Goal: Task Accomplishment & Management: Manage account settings

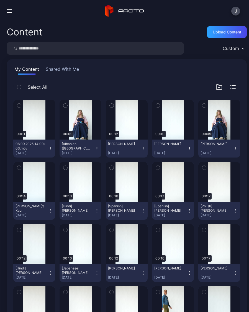
click at [0, 0] on div "Preview" at bounding box center [0, 0] width 0 height 0
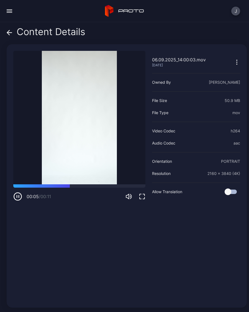
click at [11, 35] on icon at bounding box center [10, 33] width 6 height 6
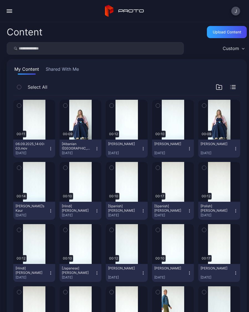
click at [50, 149] on icon "button" at bounding box center [50, 149] width 4 height 4
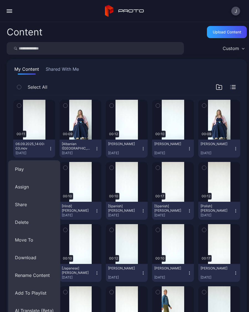
click at [44, 276] on button "Rename Content" at bounding box center [34, 276] width 52 height 18
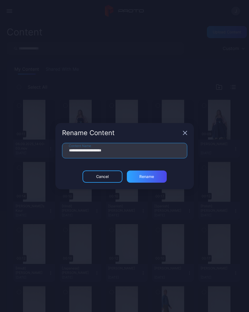
click at [132, 152] on input "**********" at bounding box center [124, 150] width 125 height 15
type input "**"
type input "**********"
click at [153, 179] on div "Rename" at bounding box center [146, 177] width 15 height 4
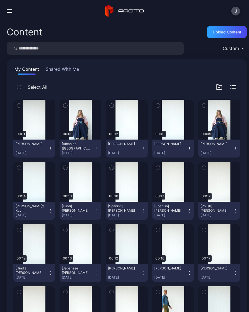
click at [53, 149] on button "Tiffany Hu Sep 6, 2025" at bounding box center [34, 149] width 42 height 18
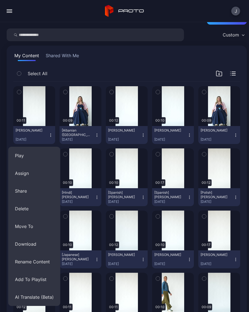
scroll to position [14, 0]
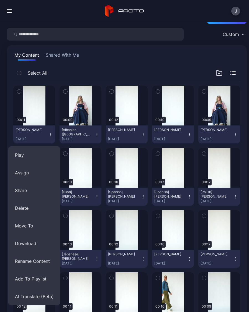
click at [40, 298] on button "AI Translate (Beta)" at bounding box center [34, 297] width 52 height 18
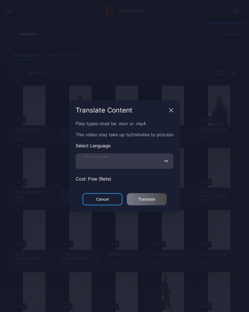
click at [119, 162] on input "Select Language" at bounding box center [125, 160] width 98 height 15
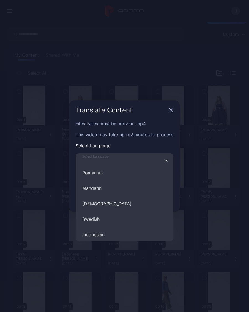
scroll to position [233, 0]
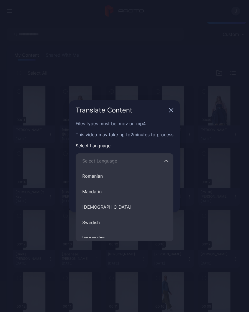
click at [101, 193] on button "Mandarin" at bounding box center [125, 191] width 98 height 15
type input "********"
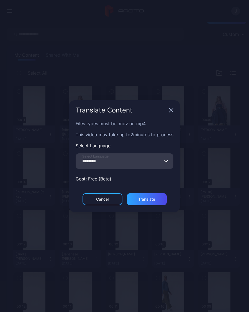
click at [157, 201] on div "Translate" at bounding box center [147, 199] width 40 height 12
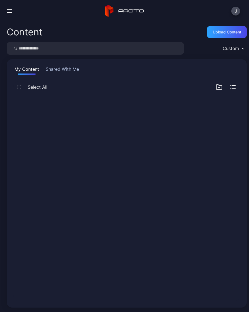
scroll to position [0, 0]
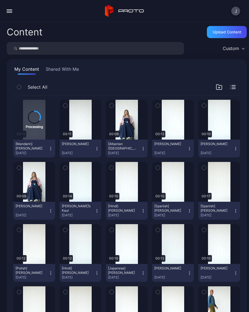
click at [227, 32] on div "Upload Content" at bounding box center [226, 32] width 28 height 4
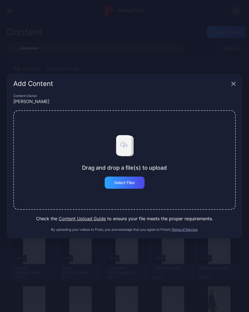
click at [133, 185] on div "Select Files" at bounding box center [124, 183] width 21 height 4
click at [237, 81] on div "Add Content" at bounding box center [124, 84] width 235 height 20
click at [235, 85] on icon "button" at bounding box center [233, 84] width 4 height 4
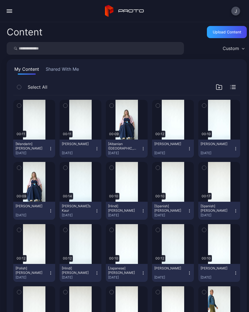
click at [192, 149] on button "Marla Miller Sep 6, 2025" at bounding box center [173, 149] width 42 height 18
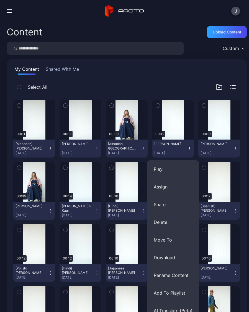
click at [177, 308] on button "AI Translate (Beta)" at bounding box center [173, 311] width 52 height 18
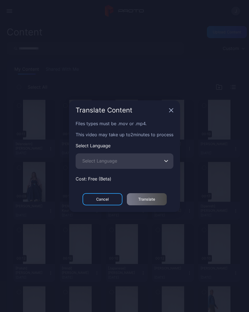
click at [111, 162] on span "Select Language" at bounding box center [99, 161] width 35 height 7
click at [111, 162] on input "Select Language" at bounding box center [125, 160] width 98 height 15
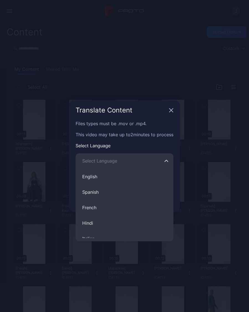
click at [97, 210] on button "French" at bounding box center [125, 207] width 98 height 15
type input "******"
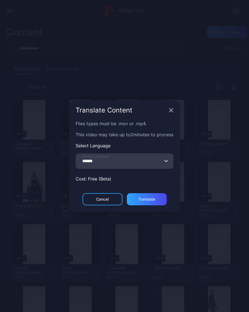
click at [153, 200] on div "Translate" at bounding box center [146, 199] width 17 height 4
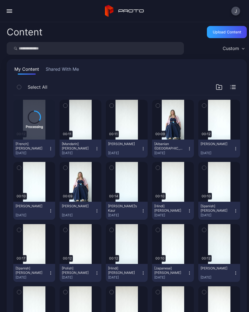
click at [231, 34] on div "Upload Content" at bounding box center [226, 32] width 28 height 4
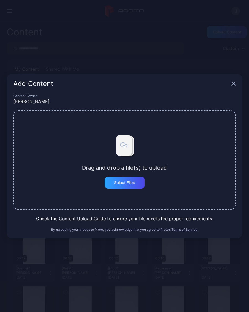
click at [133, 182] on div "Select Files" at bounding box center [124, 183] width 21 height 4
click at [131, 184] on div "Select Files" at bounding box center [124, 183] width 21 height 4
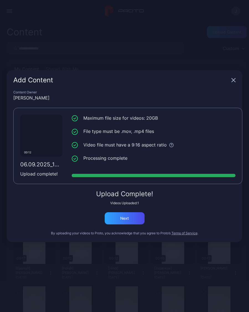
click at [133, 218] on div "Next" at bounding box center [125, 218] width 40 height 12
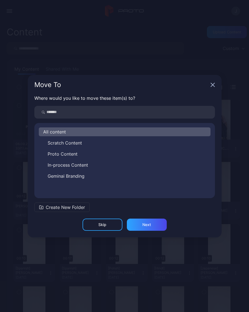
click at [212, 86] on icon "button" at bounding box center [212, 85] width 4 height 4
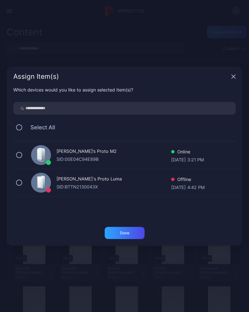
click at [233, 77] on icon "button" at bounding box center [233, 77] width 4 height 4
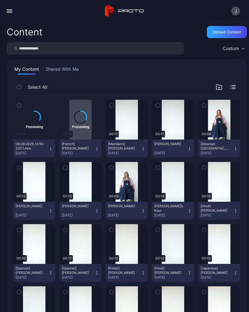
click at [0, 0] on div "Preview" at bounding box center [0, 0] width 0 height 0
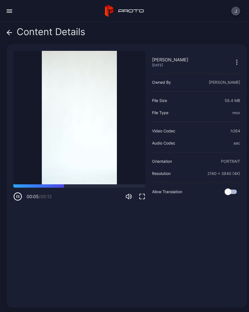
click at [12, 32] on div "Content Details" at bounding box center [46, 33] width 79 height 13
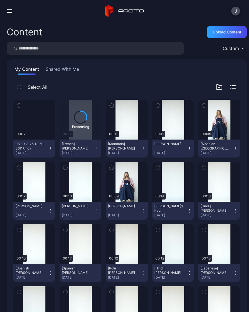
click at [53, 149] on button "06.09.2025_13:50:33(1).mov Sep 6, 2025" at bounding box center [34, 149] width 42 height 18
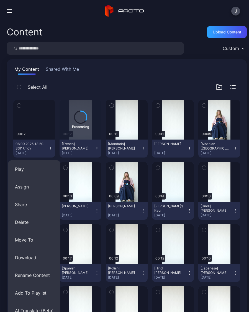
click at [30, 222] on button "Delete" at bounding box center [34, 223] width 52 height 18
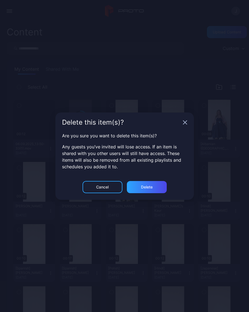
click at [149, 188] on div "Delete" at bounding box center [147, 187] width 12 height 4
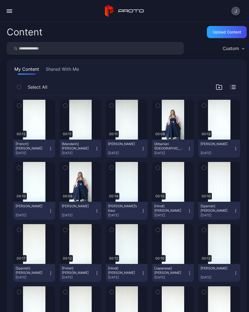
click at [225, 36] on div "Upload Content" at bounding box center [227, 32] width 40 height 12
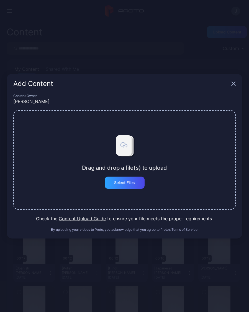
click at [131, 185] on div "Select Files" at bounding box center [124, 183] width 21 height 4
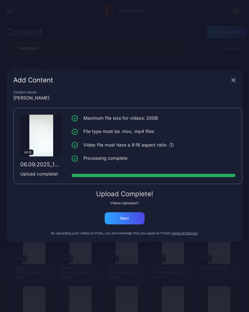
click at [134, 217] on div "Next" at bounding box center [125, 218] width 40 height 12
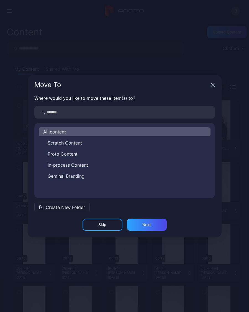
click at [211, 86] on icon "button" at bounding box center [212, 85] width 4 height 4
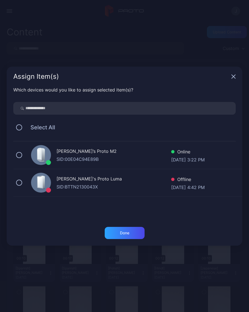
click at [231, 79] on icon "button" at bounding box center [233, 76] width 4 height 4
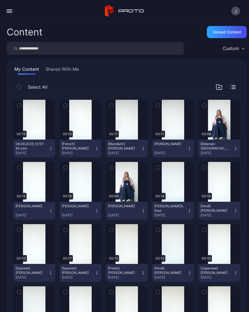
click at [50, 149] on icon "button" at bounding box center [50, 149] width 4 height 4
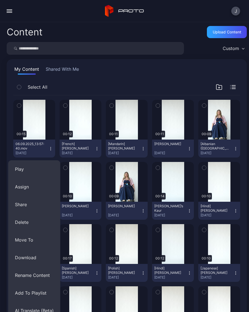
click at [41, 275] on button "Rename Content" at bounding box center [34, 276] width 52 height 18
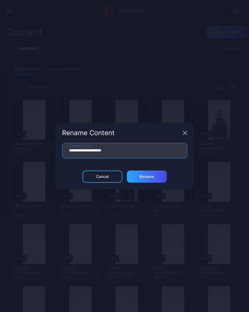
click at [128, 151] on input "**********" at bounding box center [124, 150] width 125 height 15
type input "**"
type input "**********"
click at [155, 176] on div "Rename" at bounding box center [147, 177] width 40 height 12
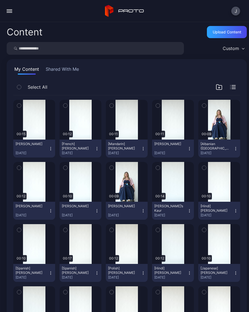
click at [50, 150] on icon "button" at bounding box center [50, 149] width 4 height 4
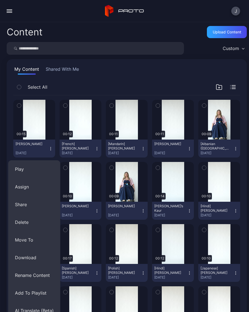
click at [42, 309] on button "AI Translate (Beta)" at bounding box center [34, 311] width 52 height 18
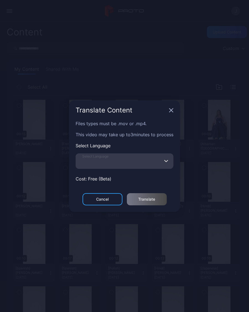
click at [125, 164] on input "Select Language" at bounding box center [125, 160] width 98 height 15
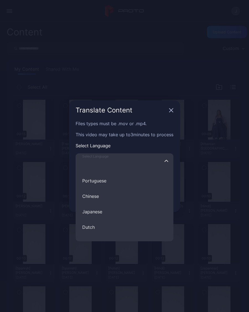
scroll to position [104, 0]
click at [105, 214] on button "Japanese" at bounding box center [125, 212] width 98 height 15
type input "********"
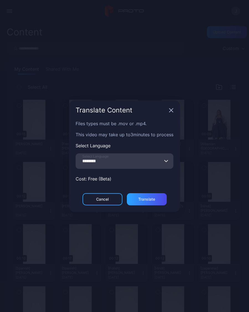
click at [155, 200] on div "Translate" at bounding box center [146, 199] width 17 height 4
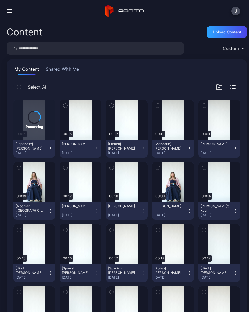
click at [231, 32] on div "Upload Content" at bounding box center [226, 32] width 28 height 4
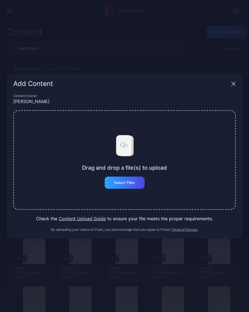
click at [233, 84] on icon "button" at bounding box center [233, 84] width 4 height 4
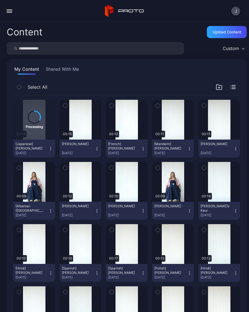
click at [228, 31] on div "Upload Content" at bounding box center [226, 32] width 28 height 4
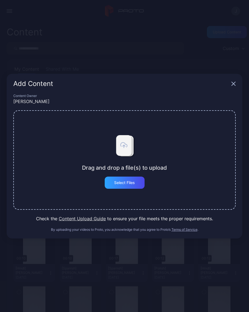
click at [132, 183] on div "Select Files" at bounding box center [124, 183] width 21 height 4
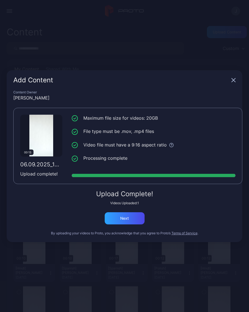
click at [140, 219] on div "Next" at bounding box center [125, 218] width 40 height 12
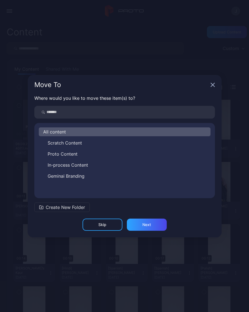
click at [213, 85] on icon "button" at bounding box center [212, 85] width 4 height 4
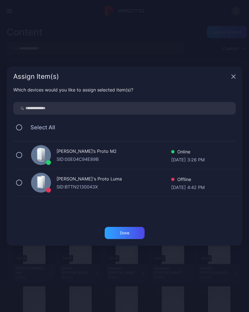
click at [234, 76] on icon "button" at bounding box center [233, 77] width 4 height 4
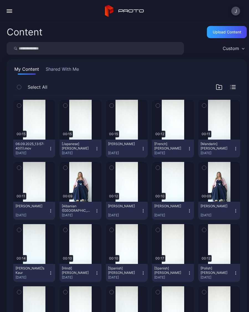
click at [35, 115] on div "Preview" at bounding box center [34, 120] width 42 height 40
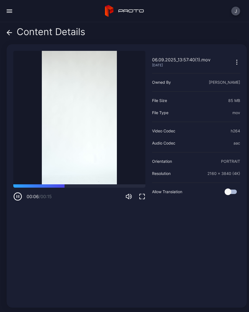
click at [8, 35] on icon at bounding box center [10, 33] width 6 height 6
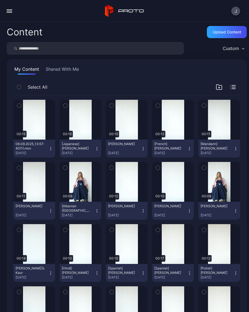
click at [54, 149] on button "06.09.2025_13:57:40(1).mov Sep 6, 2025" at bounding box center [34, 149] width 42 height 18
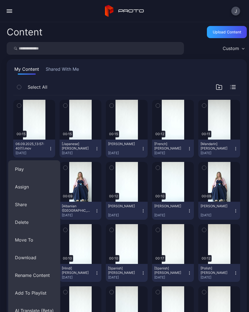
click at [33, 220] on button "Delete" at bounding box center [34, 223] width 52 height 18
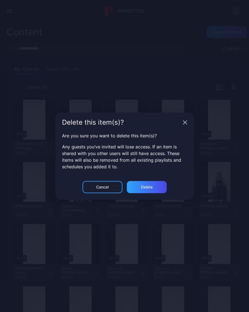
click at [153, 188] on div "Delete" at bounding box center [147, 187] width 40 height 12
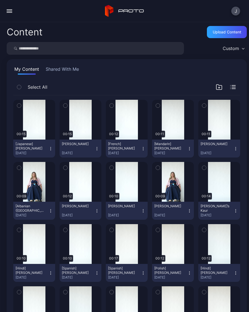
click at [226, 32] on div "Upload Content" at bounding box center [226, 32] width 28 height 4
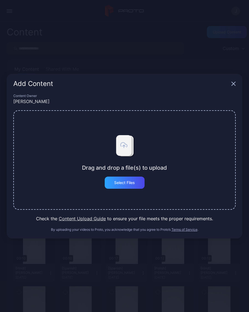
click at [132, 183] on div "Select Files" at bounding box center [124, 183] width 21 height 4
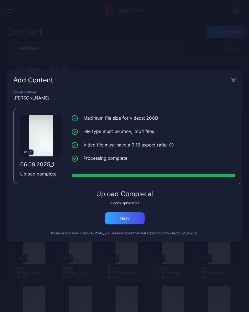
click at [127, 218] on div "Next" at bounding box center [124, 218] width 9 height 4
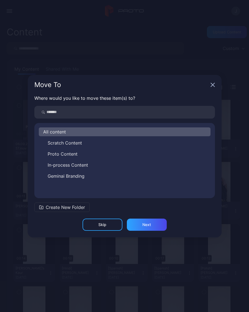
click at [212, 84] on icon "button" at bounding box center [212, 85] width 4 height 4
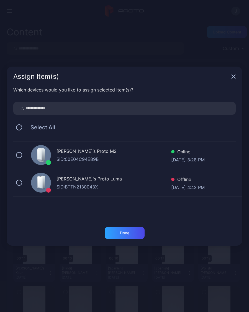
click at [233, 76] on icon "button" at bounding box center [233, 76] width 4 height 4
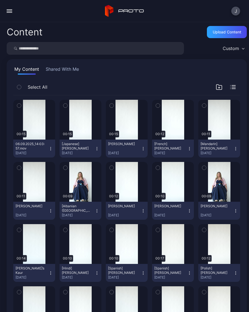
click at [0, 0] on div "Preview" at bounding box center [0, 0] width 0 height 0
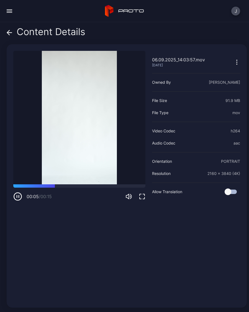
click at [11, 34] on icon at bounding box center [10, 33] width 6 height 6
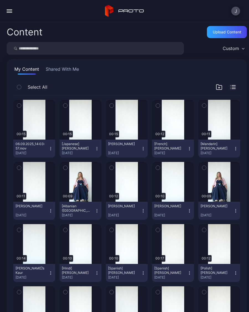
click at [53, 150] on button "06.09.2025_14:03:57.mov Sep 6, 2025" at bounding box center [34, 149] width 42 height 18
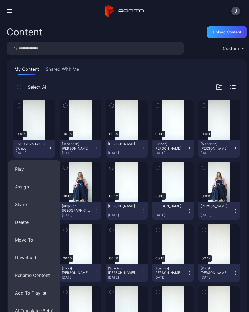
click at [42, 273] on button "Rename Content" at bounding box center [34, 276] width 52 height 18
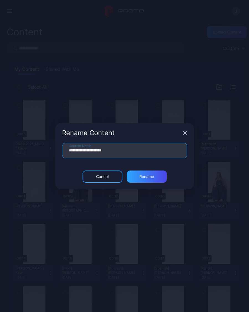
click at [129, 150] on input "**********" at bounding box center [124, 150] width 125 height 15
type input "**"
type input "**********"
click at [155, 178] on div "Rename" at bounding box center [147, 177] width 40 height 12
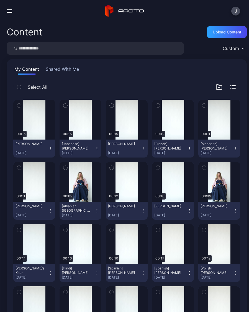
click at [224, 33] on div "Upload Content" at bounding box center [226, 32] width 28 height 4
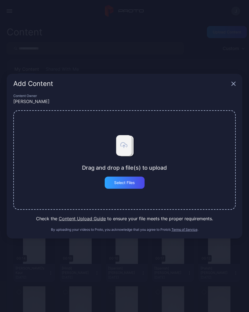
click at [137, 186] on div "Select Files" at bounding box center [125, 183] width 40 height 12
click at [130, 184] on div "Select Files" at bounding box center [124, 183] width 21 height 4
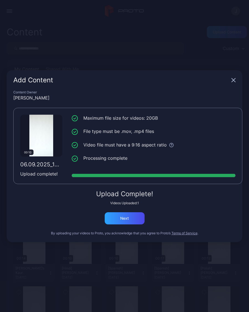
click at [129, 220] on div "Next" at bounding box center [124, 218] width 9 height 4
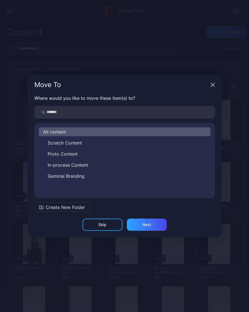
click at [214, 85] on icon "button" at bounding box center [212, 85] width 4 height 4
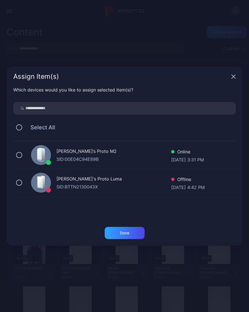
click at [234, 75] on icon "button" at bounding box center [233, 76] width 4 height 4
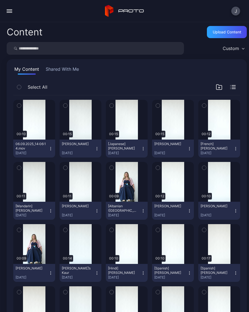
click at [52, 150] on icon "button" at bounding box center [50, 149] width 4 height 4
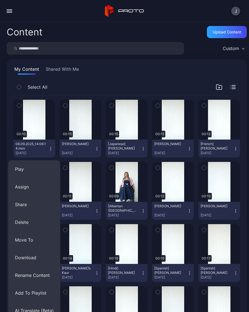
click at [37, 277] on button "Rename Content" at bounding box center [34, 276] width 52 height 18
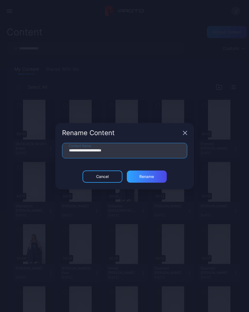
click at [126, 150] on input "**********" at bounding box center [124, 150] width 125 height 15
type input "**"
type input "**********"
click at [155, 179] on div "Rename" at bounding box center [147, 177] width 40 height 12
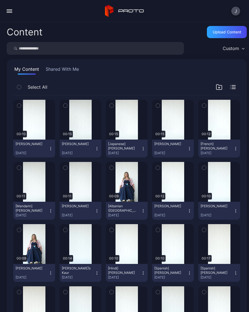
click at [53, 149] on icon "button" at bounding box center [50, 149] width 4 height 4
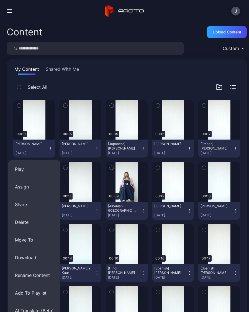
click at [37, 309] on button "AI Translate (Beta)" at bounding box center [34, 311] width 52 height 18
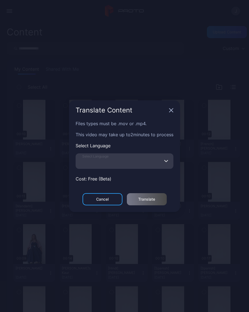
click at [127, 161] on input "Select Language" at bounding box center [125, 160] width 98 height 15
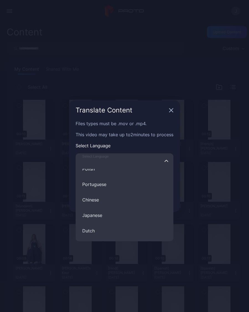
scroll to position [107, 0]
click at [101, 211] on button "Japanese" at bounding box center [125, 208] width 98 height 15
type input "********"
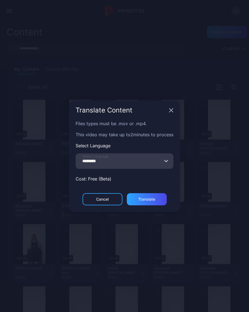
click at [149, 199] on div "Translate" at bounding box center [146, 199] width 17 height 4
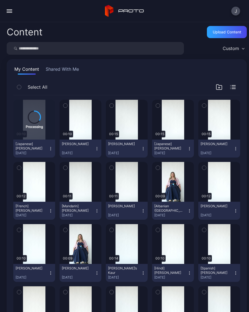
click at [224, 32] on div "Upload Content" at bounding box center [226, 32] width 28 height 4
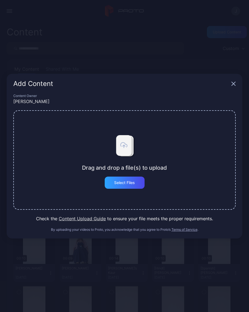
click at [130, 181] on div "Select Files" at bounding box center [124, 183] width 21 height 4
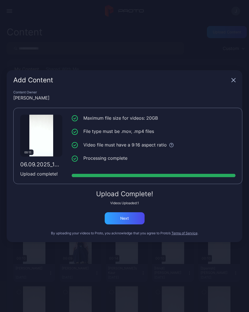
click at [133, 215] on div "Next" at bounding box center [125, 218] width 40 height 12
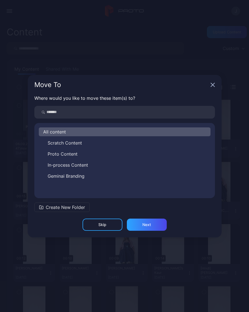
click at [212, 84] on icon "button" at bounding box center [212, 85] width 4 height 4
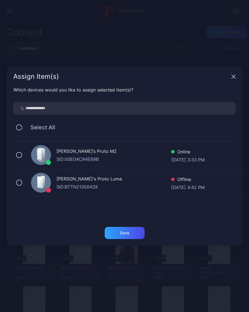
click at [235, 75] on icon "button" at bounding box center [233, 77] width 4 height 4
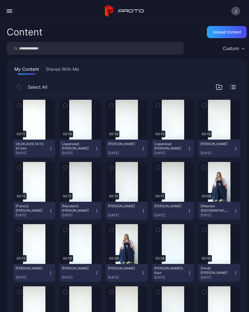
click at [53, 148] on icon "button" at bounding box center [50, 149] width 4 height 4
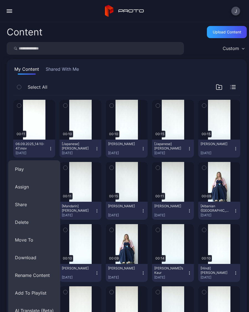
click at [48, 276] on button "Rename Content" at bounding box center [34, 276] width 52 height 18
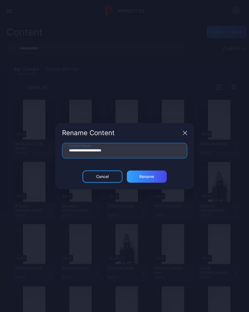
click at [130, 150] on input "**********" at bounding box center [124, 150] width 125 height 15
type input "**"
type input "**********"
click at [149, 178] on div "Rename" at bounding box center [146, 177] width 15 height 4
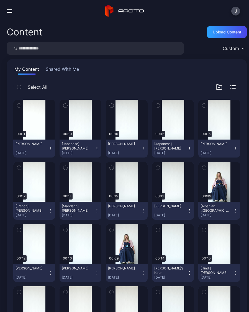
click at [54, 151] on button "Meghan Raman Sep 6, 2025" at bounding box center [34, 149] width 42 height 18
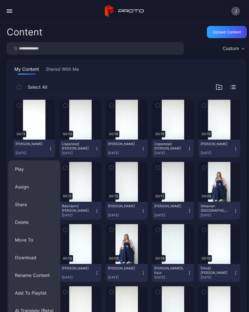
click at [42, 309] on button "AI Translate (Beta)" at bounding box center [34, 311] width 52 height 18
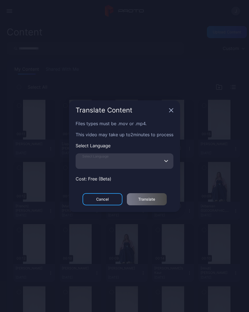
click at [123, 166] on input "Select Language" at bounding box center [125, 160] width 98 height 15
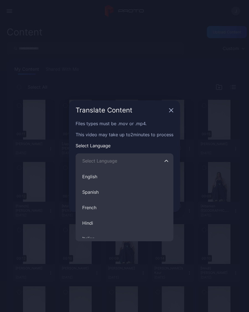
click at [98, 208] on button "French" at bounding box center [125, 207] width 98 height 15
type input "******"
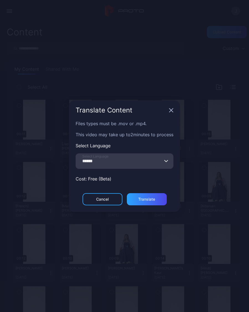
click at [155, 202] on div "Translate" at bounding box center [146, 199] width 17 height 4
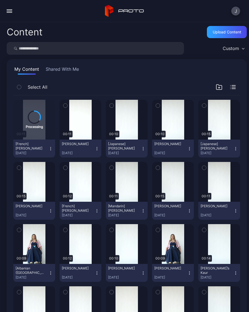
click at [225, 32] on div "Upload Content" at bounding box center [226, 32] width 28 height 4
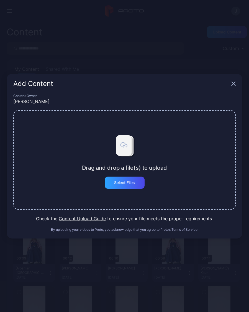
click at [131, 183] on div "Select Files" at bounding box center [124, 183] width 21 height 4
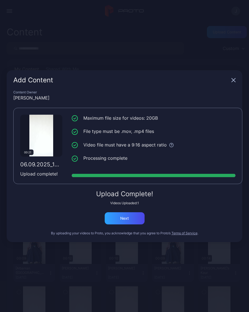
click at [132, 218] on div "Next" at bounding box center [125, 218] width 40 height 12
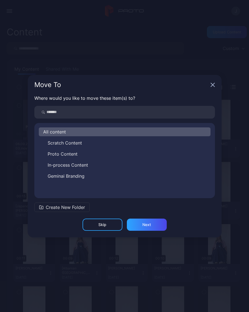
click at [213, 87] on icon "button" at bounding box center [212, 85] width 4 height 4
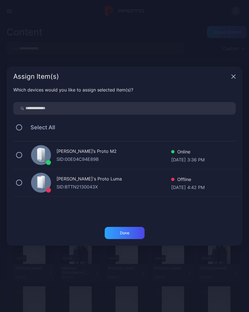
click at [233, 75] on icon "button" at bounding box center [233, 76] width 4 height 4
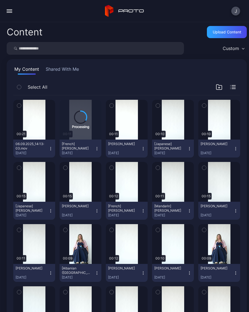
click at [0, 0] on div "Preview" at bounding box center [0, 0] width 0 height 0
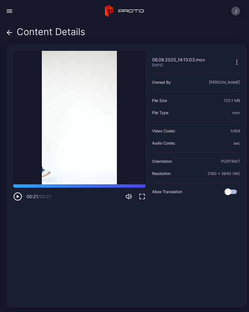
click at [8, 33] on icon at bounding box center [10, 33] width 6 height 6
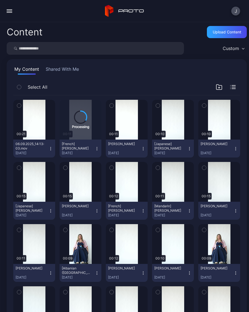
click at [53, 150] on icon "button" at bounding box center [50, 149] width 4 height 4
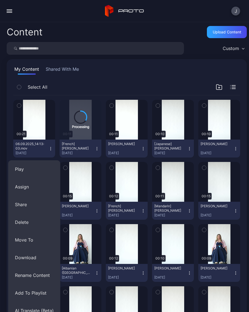
click at [46, 277] on button "Rename Content" at bounding box center [34, 276] width 52 height 18
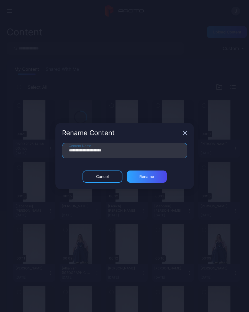
click at [129, 153] on input "**********" at bounding box center [124, 150] width 125 height 15
type input "**"
type input "**********"
click at [152, 178] on div "Rename" at bounding box center [146, 177] width 15 height 4
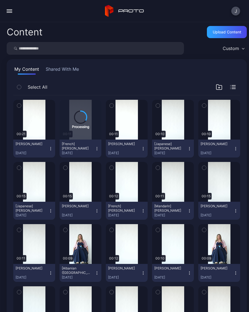
click at [52, 147] on icon "button" at bounding box center [50, 149] width 4 height 4
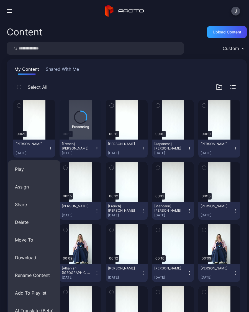
click at [34, 309] on button "AI Translate (Beta)" at bounding box center [34, 311] width 52 height 18
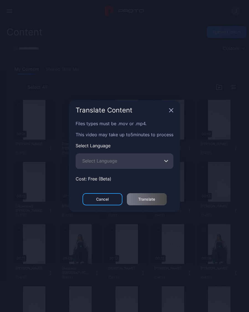
click at [112, 163] on span "Select Language" at bounding box center [99, 161] width 35 height 7
click at [112, 163] on input "Select Language" at bounding box center [125, 160] width 98 height 15
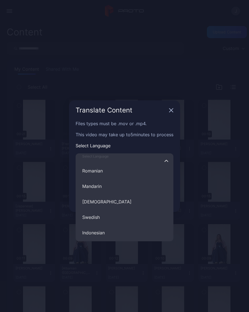
scroll to position [239, 0]
click at [99, 219] on button "Swedish" at bounding box center [125, 216] width 98 height 15
type input "*******"
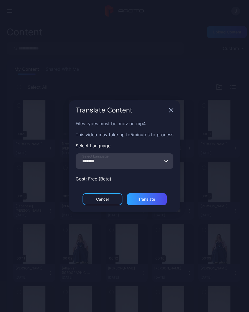
click at [157, 199] on div "Translate" at bounding box center [147, 199] width 40 height 12
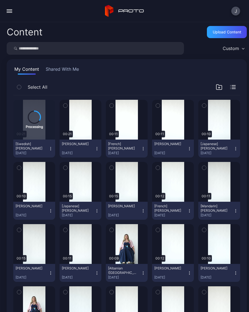
click at [227, 32] on div "Upload Content" at bounding box center [226, 32] width 28 height 4
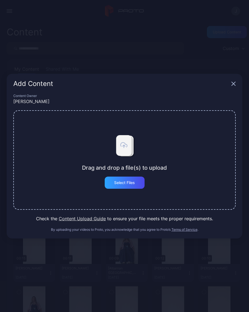
click at [134, 181] on div "Select Files" at bounding box center [124, 183] width 21 height 4
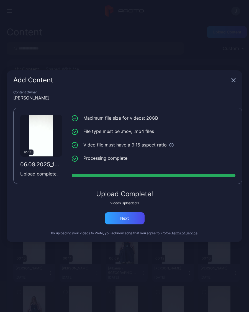
click at [132, 219] on div "Next" at bounding box center [125, 218] width 40 height 12
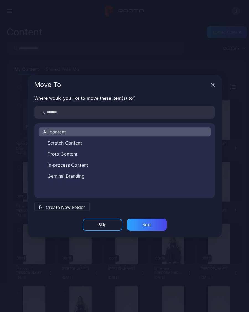
click at [214, 85] on icon "button" at bounding box center [212, 85] width 4 height 4
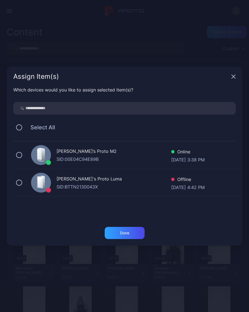
click at [233, 77] on icon "button" at bounding box center [233, 77] width 4 height 4
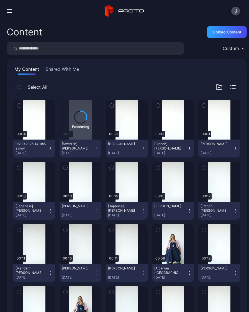
click at [50, 149] on icon "button" at bounding box center [50, 149] width 4 height 4
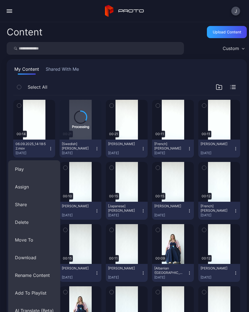
click at [46, 274] on button "Rename Content" at bounding box center [34, 276] width 52 height 18
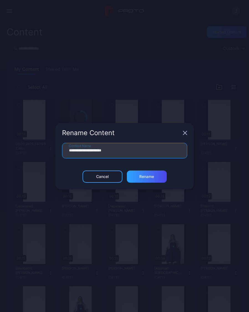
click at [127, 149] on input "**********" at bounding box center [124, 150] width 125 height 15
type input "*"
type input "**********"
click at [152, 178] on div "Rename" at bounding box center [146, 177] width 15 height 4
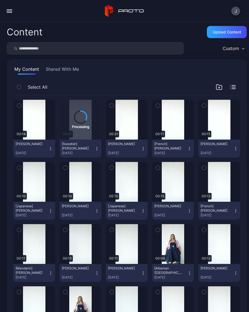
click at [221, 34] on div "Upload Content" at bounding box center [226, 32] width 28 height 4
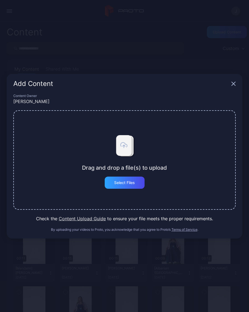
click at [137, 183] on div "Select Files" at bounding box center [125, 183] width 40 height 12
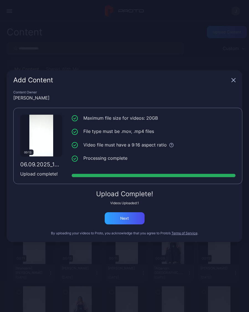
click at [131, 220] on div "Next" at bounding box center [125, 218] width 40 height 12
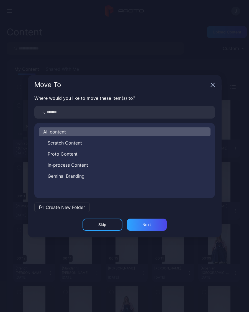
click at [211, 85] on icon "button" at bounding box center [212, 85] width 4 height 4
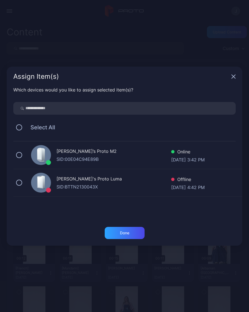
click at [231, 79] on div "Assign Item(s)" at bounding box center [124, 77] width 235 height 20
click at [236, 75] on div "Assign Item(s)" at bounding box center [124, 77] width 235 height 20
click at [235, 74] on icon "button" at bounding box center [233, 76] width 4 height 4
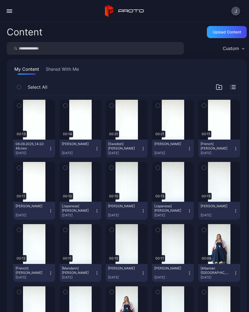
click at [51, 149] on icon "button" at bounding box center [50, 149] width 4 height 4
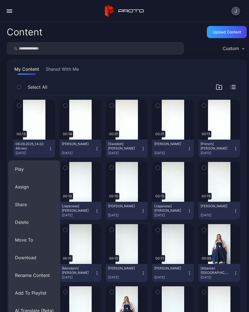
click at [45, 275] on button "Rename Content" at bounding box center [34, 276] width 52 height 18
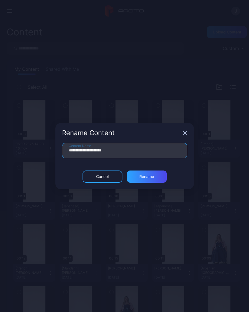
click at [131, 152] on input "**********" at bounding box center [124, 150] width 125 height 15
type input "**"
type input "**********"
click at [153, 178] on div "Rename" at bounding box center [146, 177] width 15 height 4
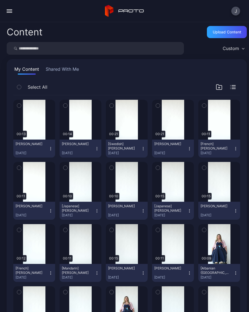
click at [226, 33] on div "Upload Content" at bounding box center [226, 32] width 28 height 4
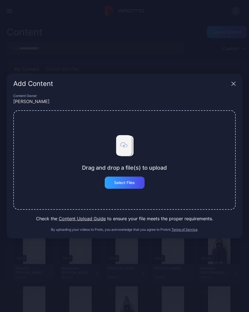
click at [134, 183] on div "Select Files" at bounding box center [124, 183] width 21 height 4
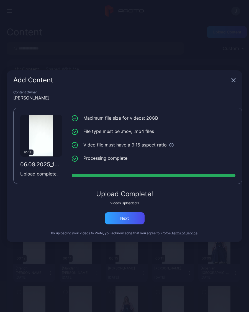
click at [132, 218] on div "Next" at bounding box center [125, 218] width 40 height 12
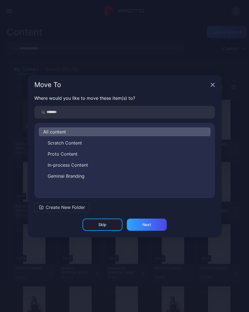
click at [210, 87] on icon "button" at bounding box center [212, 85] width 4 height 4
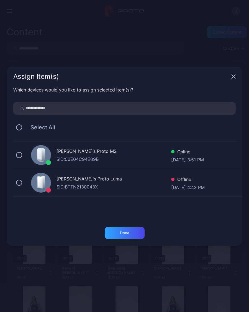
click at [231, 77] on icon "button" at bounding box center [233, 76] width 4 height 4
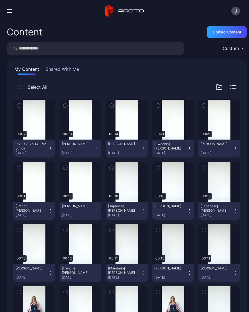
click at [51, 151] on button "06.09.2025_14:27:20.mov [DATE]" at bounding box center [34, 149] width 42 height 18
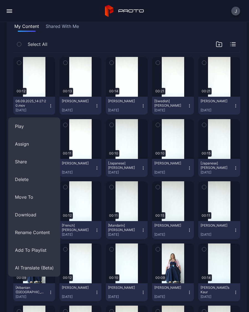
scroll to position [43, 0]
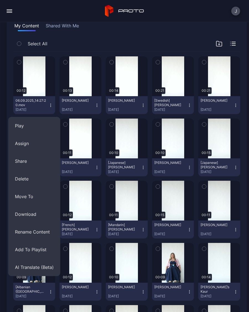
click at [47, 234] on button "Rename Content" at bounding box center [34, 232] width 52 height 18
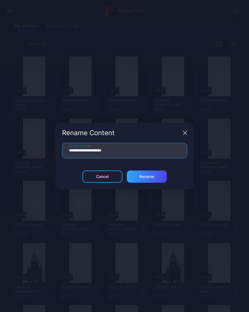
click at [147, 146] on input "**********" at bounding box center [124, 150] width 125 height 15
click at [137, 151] on input "**********" at bounding box center [124, 150] width 125 height 15
type input "**"
type input "**********"
click at [152, 178] on div "Rename" at bounding box center [146, 177] width 15 height 4
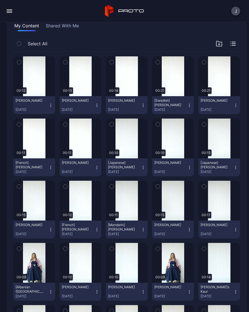
click at [50, 103] on icon "button" at bounding box center [50, 105] width 4 height 4
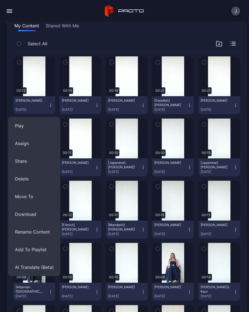
click at [38, 269] on button "AI Translate (Beta)" at bounding box center [34, 268] width 52 height 18
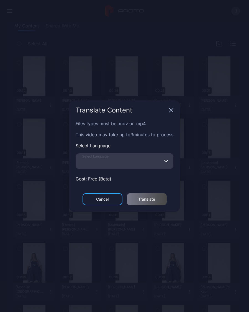
click at [119, 162] on input "Select Language" at bounding box center [125, 160] width 98 height 15
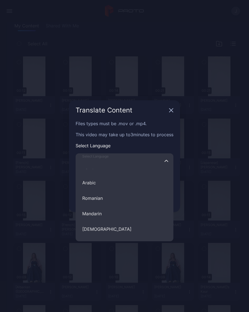
scroll to position [209, 0]
click at [102, 199] on button "Romanian" at bounding box center [125, 199] width 98 height 15
type input "********"
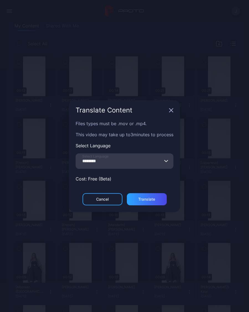
click at [156, 200] on div "Translate" at bounding box center [147, 199] width 40 height 12
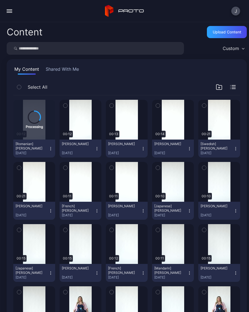
click at [230, 31] on div "Upload Content" at bounding box center [226, 32] width 28 height 4
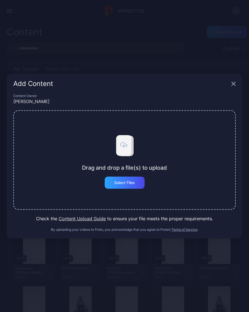
click at [132, 186] on div "Select Files" at bounding box center [125, 183] width 40 height 12
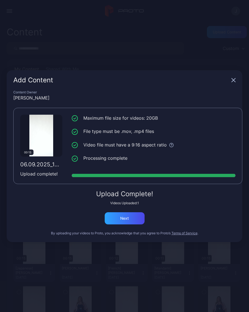
click at [130, 222] on div "Next" at bounding box center [125, 218] width 40 height 12
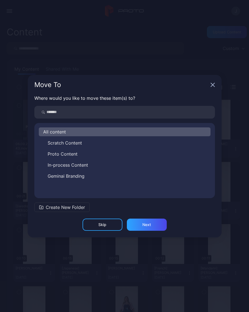
click at [212, 87] on icon "button" at bounding box center [212, 85] width 4 height 4
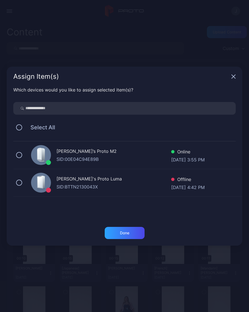
click at [233, 77] on icon "button" at bounding box center [233, 77] width 4 height 4
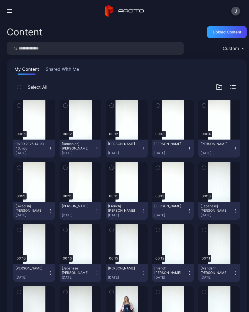
click at [52, 148] on icon "button" at bounding box center [50, 149] width 4 height 4
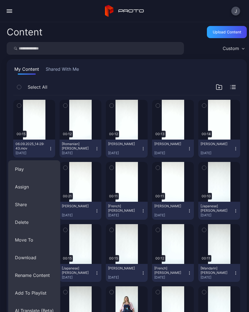
click at [47, 274] on button "Rename Content" at bounding box center [34, 276] width 52 height 18
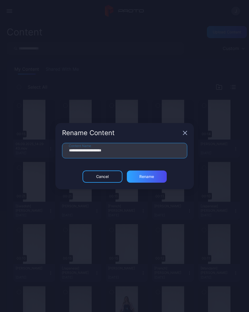
click at [132, 156] on input "**********" at bounding box center [124, 150] width 125 height 15
type input "*"
type input "**********"
click at [151, 176] on div "Rename" at bounding box center [146, 177] width 15 height 4
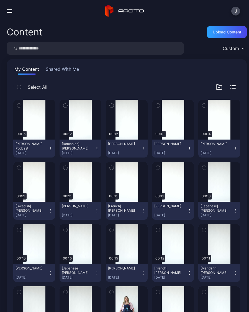
click at [51, 149] on icon "button" at bounding box center [50, 149] width 4 height 4
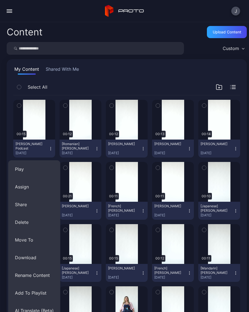
click at [29, 309] on button "AI Translate (Beta)" at bounding box center [34, 311] width 52 height 18
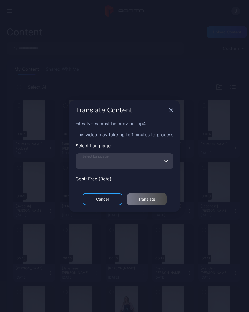
click at [137, 162] on input "Select Language" at bounding box center [125, 160] width 98 height 15
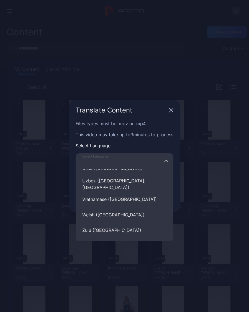
scroll to position [2688, 0]
click at [173, 111] on icon "button" at bounding box center [171, 110] width 4 height 4
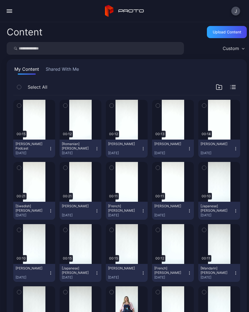
click at [226, 30] on div "Upload Content" at bounding box center [226, 32] width 28 height 4
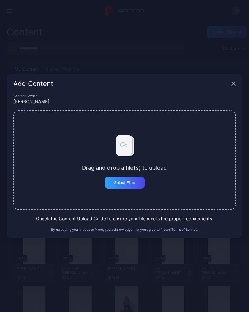
click at [131, 184] on div "Select Files" at bounding box center [124, 183] width 21 height 4
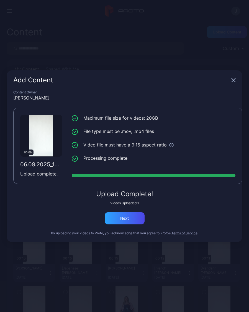
click at [132, 222] on div "Next" at bounding box center [125, 218] width 40 height 12
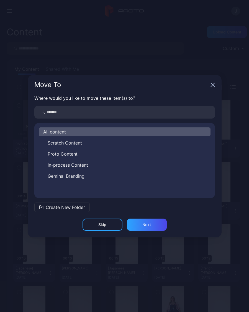
click at [214, 85] on icon "button" at bounding box center [212, 85] width 4 height 4
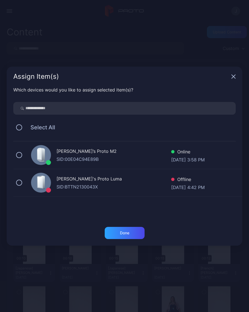
click at [231, 77] on icon "button" at bounding box center [233, 76] width 4 height 4
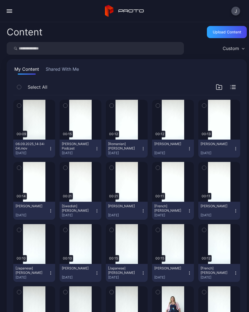
click at [51, 148] on icon "button" at bounding box center [50, 149] width 4 height 4
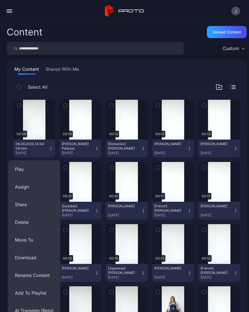
click at [47, 274] on button "Rename Content" at bounding box center [34, 276] width 52 height 18
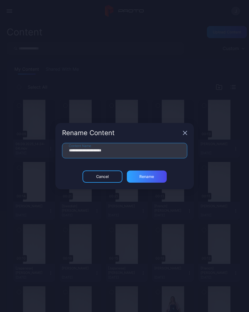
click at [128, 152] on input "**********" at bounding box center [124, 150] width 125 height 15
type input "**"
type input "**********"
click at [152, 176] on div "Rename" at bounding box center [146, 177] width 15 height 4
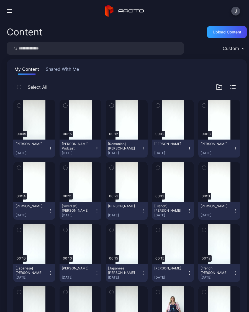
click at [221, 31] on div "Upload Content" at bounding box center [226, 32] width 28 height 4
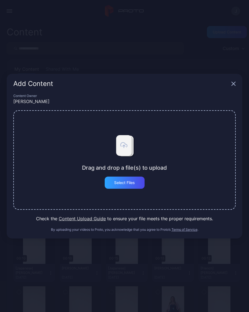
click at [132, 185] on div "Select Files" at bounding box center [124, 183] width 21 height 4
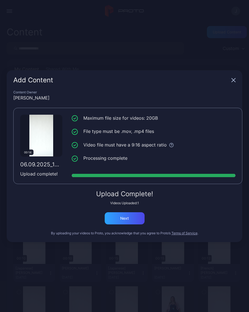
click at [133, 220] on div "Next" at bounding box center [125, 218] width 40 height 12
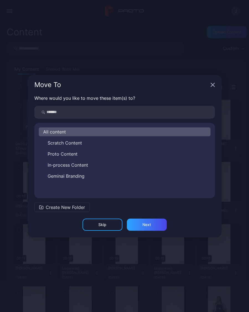
click at [213, 84] on icon "button" at bounding box center [212, 85] width 4 height 4
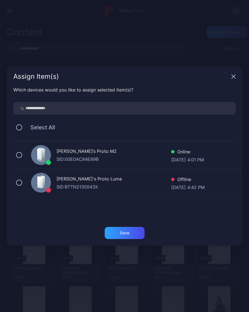
click at [237, 76] on div "Assign Item(s)" at bounding box center [124, 77] width 235 height 20
click at [235, 76] on icon "button" at bounding box center [233, 76] width 4 height 4
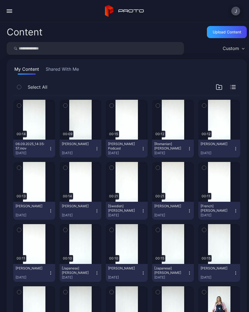
click at [52, 146] on button "06.09.2025_14:35:57.mov Sep 6, 2025" at bounding box center [34, 149] width 42 height 18
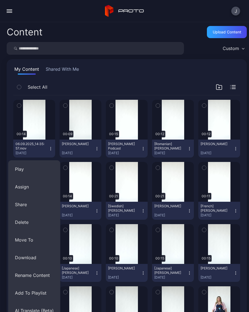
click at [40, 273] on button "Rename Content" at bounding box center [34, 276] width 52 height 18
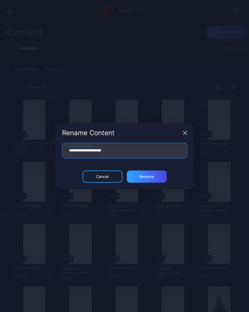
click at [123, 148] on input "**********" at bounding box center [124, 150] width 125 height 15
click at [124, 151] on input "**********" at bounding box center [124, 150] width 125 height 15
type input "**"
type input "**********"
click at [153, 176] on div "Rename" at bounding box center [146, 177] width 15 height 4
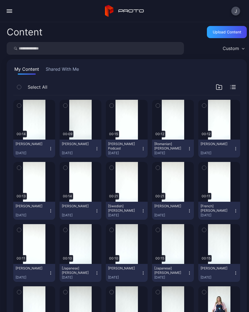
click at [235, 34] on div "Upload Content" at bounding box center [226, 32] width 28 height 4
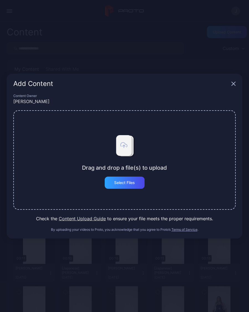
click at [134, 184] on div "Select Files" at bounding box center [124, 183] width 21 height 4
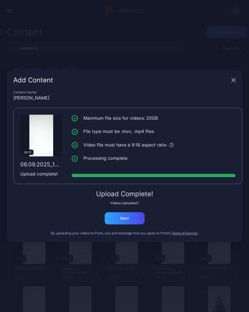
click at [130, 221] on div "Next" at bounding box center [125, 218] width 40 height 12
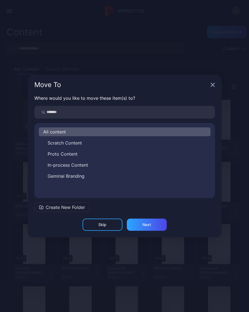
click at [211, 85] on icon "button" at bounding box center [212, 85] width 4 height 4
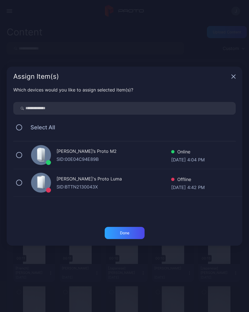
click at [233, 77] on icon "button" at bounding box center [233, 77] width 4 height 4
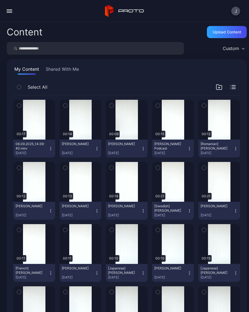
click at [53, 147] on button "06.09.2025_14:39:40.mov Sep 6, 2025" at bounding box center [34, 149] width 42 height 18
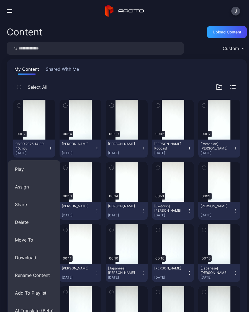
click at [45, 275] on button "Rename Content" at bounding box center [34, 276] width 52 height 18
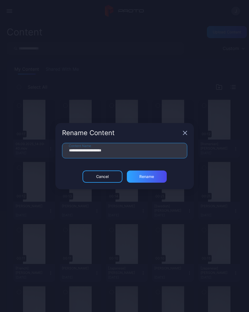
click at [131, 154] on input "**********" at bounding box center [124, 150] width 125 height 15
type input "**"
click at [71, 151] on input "**********" at bounding box center [124, 150] width 125 height 15
type input "**********"
click at [150, 176] on div "Rename" at bounding box center [146, 177] width 15 height 4
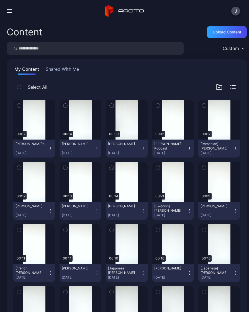
click at [53, 146] on button "Narine Sarah’s Sep 6, 2025" at bounding box center [34, 149] width 42 height 18
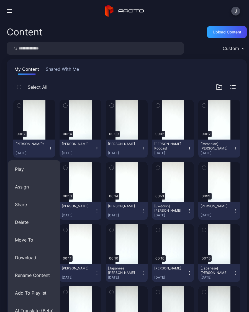
click at [37, 274] on button "Rename Content" at bounding box center [34, 276] width 52 height 18
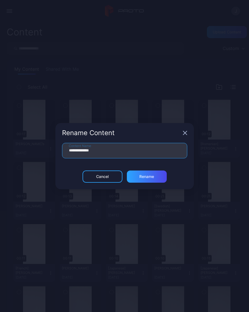
click at [105, 151] on input "**********" at bounding box center [124, 150] width 125 height 15
type input "*"
type input "**********"
click at [154, 180] on div "Rename" at bounding box center [147, 177] width 40 height 12
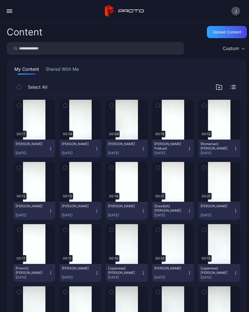
click at [226, 33] on div "Upload Content" at bounding box center [226, 32] width 28 height 4
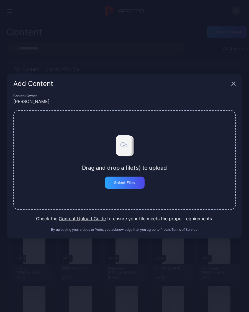
click at [132, 185] on div "Select Files" at bounding box center [125, 183] width 40 height 12
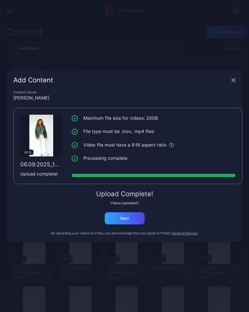
click at [134, 218] on div "Next" at bounding box center [125, 218] width 40 height 12
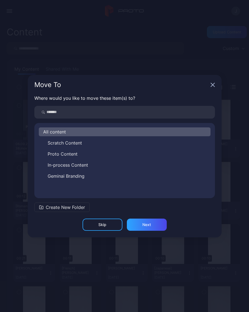
click at [217, 83] on div "Move To" at bounding box center [125, 85] width 194 height 20
click at [213, 87] on icon "button" at bounding box center [212, 85] width 4 height 4
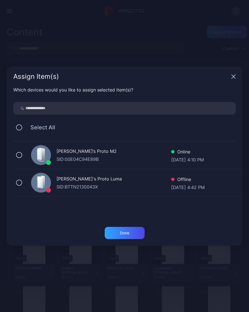
click at [235, 75] on icon "button" at bounding box center [233, 76] width 4 height 4
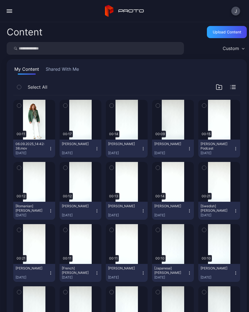
click at [52, 148] on icon "button" at bounding box center [50, 149] width 4 height 4
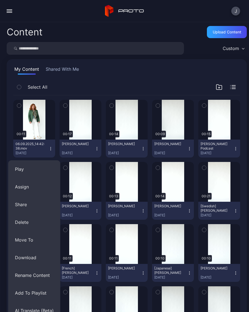
click at [34, 277] on button "Rename Content" at bounding box center [34, 276] width 52 height 18
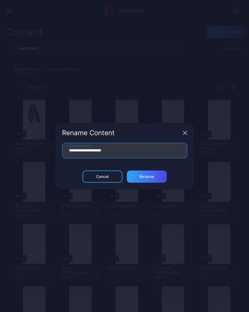
click at [137, 154] on input "**********" at bounding box center [124, 150] width 125 height 15
type input "**"
type input "**********"
click at [154, 176] on div "Rename" at bounding box center [147, 177] width 40 height 12
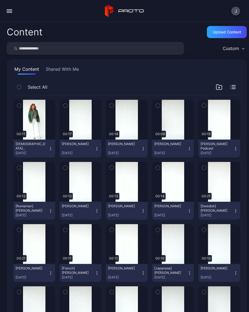
click at [227, 32] on div "Upload Content" at bounding box center [226, 32] width 28 height 4
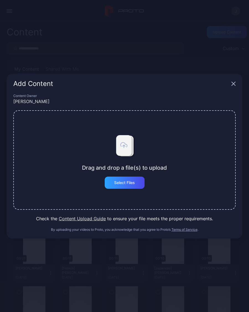
click at [130, 184] on div "Select Files" at bounding box center [124, 183] width 21 height 4
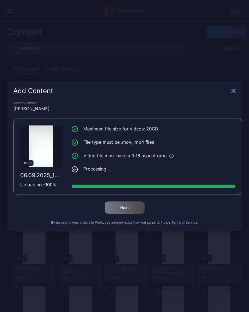
click at [133, 209] on div "Next" at bounding box center [124, 208] width 222 height 12
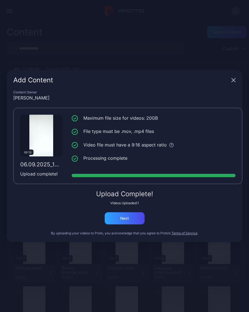
click at [137, 220] on div "Next" at bounding box center [125, 218] width 40 height 12
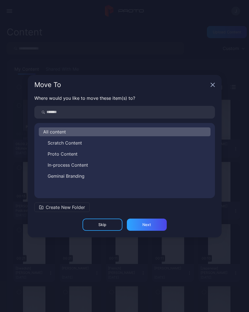
click at [212, 84] on icon "button" at bounding box center [212, 85] width 4 height 4
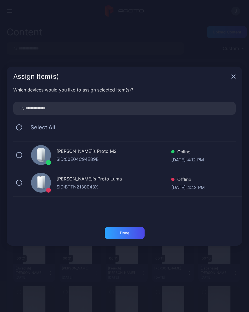
click at [236, 75] on div "Assign Item(s)" at bounding box center [124, 77] width 235 height 20
click at [233, 76] on icon "button" at bounding box center [233, 77] width 4 height 4
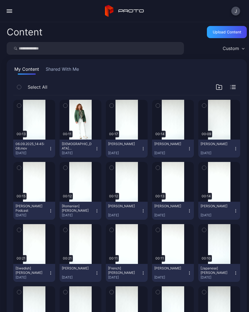
click at [53, 149] on button "06.09.2025_14:45:08.mov [DATE]" at bounding box center [34, 149] width 42 height 18
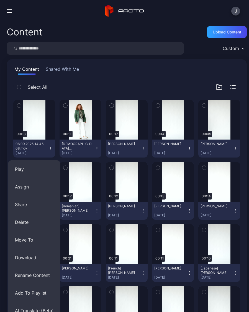
click at [44, 277] on button "Rename Content" at bounding box center [34, 276] width 52 height 18
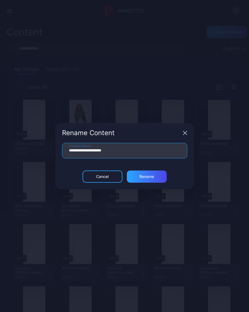
click at [128, 152] on input "**********" at bounding box center [124, 150] width 125 height 15
type input "**"
type input "**********"
click at [153, 179] on div "Rename" at bounding box center [146, 177] width 15 height 4
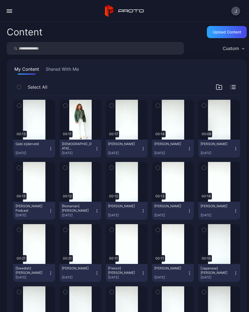
click at [51, 149] on icon "button" at bounding box center [50, 149] width 4 height 4
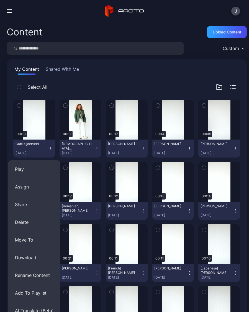
click at [43, 310] on button "AI Translate (Beta)" at bounding box center [34, 311] width 52 height 18
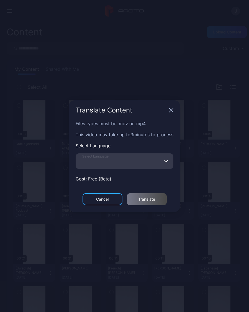
click at [120, 162] on input "Select Language" at bounding box center [125, 160] width 98 height 15
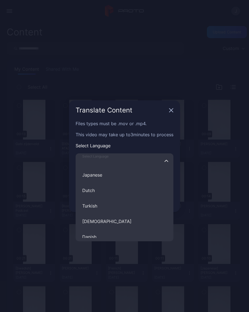
scroll to position [141, 0]
click at [93, 191] on button "Dutch" at bounding box center [125, 190] width 98 height 15
type input "*****"
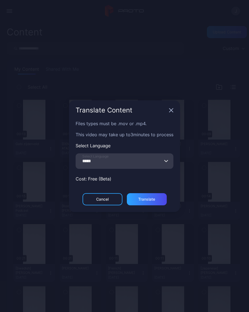
click at [154, 201] on div "Translate" at bounding box center [146, 199] width 17 height 4
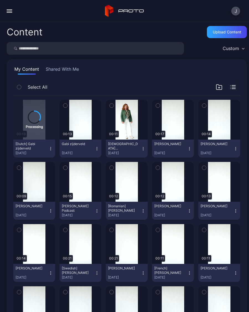
click at [225, 32] on div "Upload Content" at bounding box center [226, 32] width 28 height 4
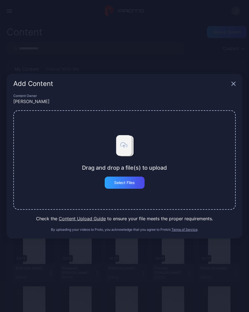
click at [140, 184] on div "Select Files" at bounding box center [125, 183] width 40 height 12
click at [135, 184] on div "Select Files" at bounding box center [125, 183] width 40 height 12
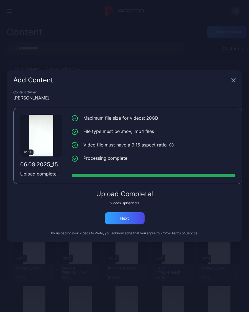
click at [132, 218] on div "Next" at bounding box center [125, 218] width 40 height 12
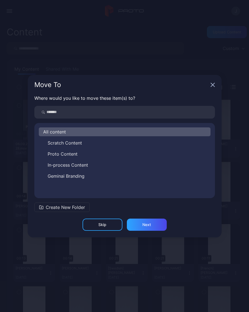
click at [213, 83] on icon "button" at bounding box center [212, 85] width 4 height 4
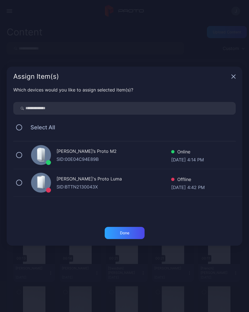
click at [235, 76] on icon "button" at bounding box center [233, 76] width 4 height 4
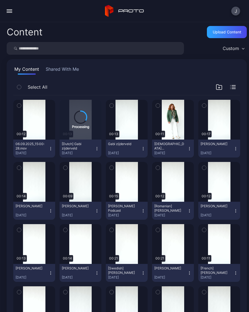
click at [51, 149] on icon "button" at bounding box center [50, 149] width 4 height 4
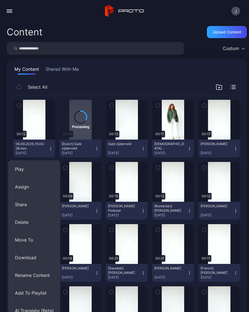
click at [32, 276] on button "Rename Content" at bounding box center [34, 276] width 52 height 18
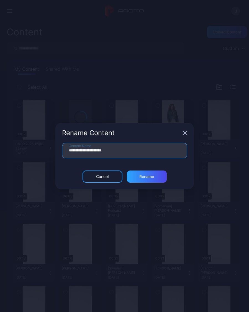
click at [133, 152] on input "**********" at bounding box center [124, 150] width 125 height 15
type input "**"
type input "**********"
click at [152, 176] on div "Rename" at bounding box center [146, 177] width 15 height 4
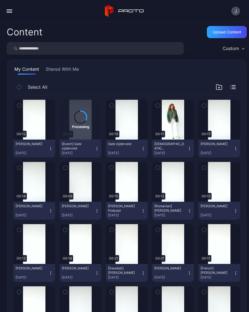
click at [51, 148] on icon "button" at bounding box center [50, 149] width 4 height 4
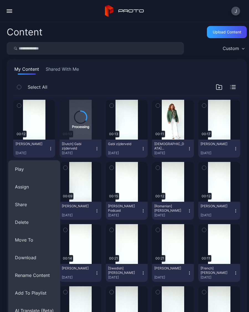
click at [43, 311] on button "AI Translate (Beta)" at bounding box center [34, 311] width 52 height 18
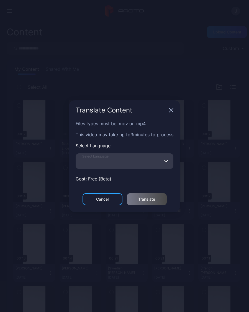
click at [119, 164] on input "Select Language" at bounding box center [125, 160] width 98 height 15
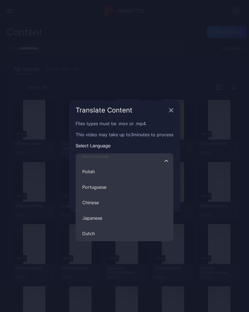
scroll to position [98, 0]
click at [99, 217] on button "Japanese" at bounding box center [125, 217] width 98 height 15
type input "********"
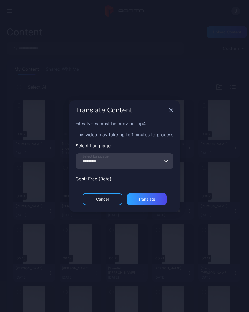
click at [156, 201] on div "Translate" at bounding box center [147, 199] width 40 height 12
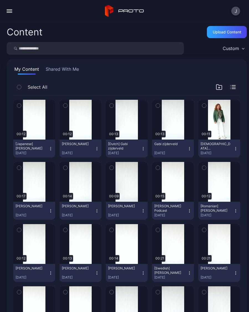
click at [228, 33] on div "Upload Content" at bounding box center [226, 32] width 28 height 4
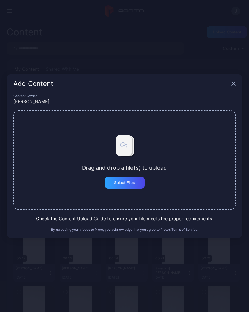
click at [137, 185] on div "Select Files" at bounding box center [125, 183] width 40 height 12
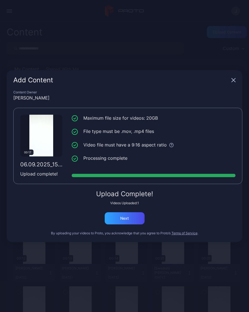
click at [133, 220] on div "Next" at bounding box center [125, 218] width 40 height 12
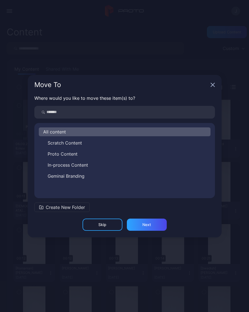
click at [214, 83] on icon "button" at bounding box center [212, 85] width 4 height 4
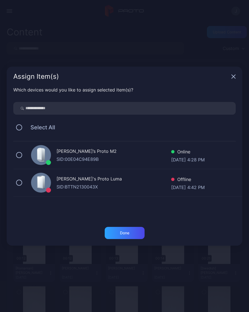
click at [235, 76] on icon "button" at bounding box center [233, 76] width 4 height 4
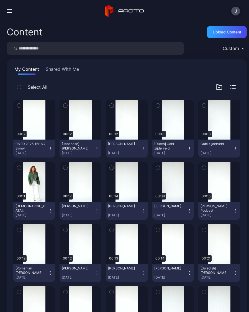
click at [51, 150] on icon "button" at bounding box center [50, 150] width 0 height 0
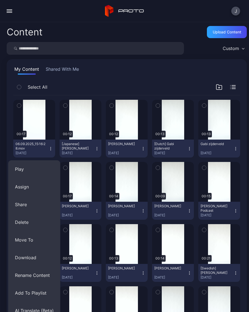
click at [44, 276] on button "Rename Content" at bounding box center [34, 276] width 52 height 18
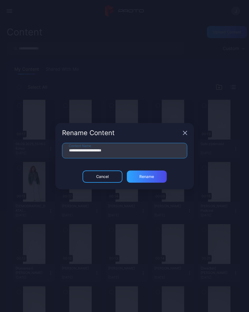
click at [130, 151] on input "**********" at bounding box center [124, 150] width 125 height 15
type input "**"
type input "**********"
click at [153, 176] on div "Rename" at bounding box center [146, 177] width 15 height 4
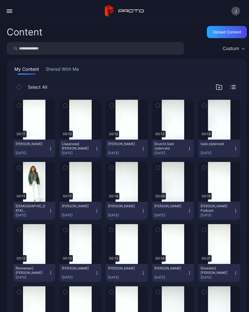
click at [50, 150] on icon "button" at bounding box center [50, 149] width 4 height 4
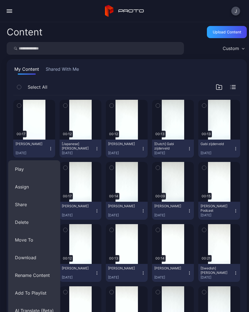
click at [34, 308] on button "AI Translate (Beta)" at bounding box center [34, 311] width 52 height 18
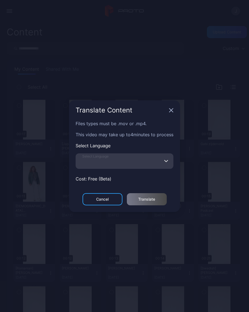
click at [130, 161] on input "Select Language" at bounding box center [125, 160] width 98 height 15
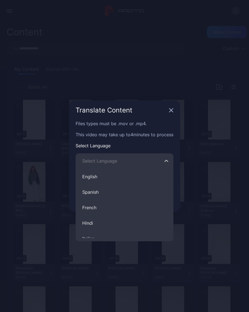
click at [99, 193] on button "Spanish" at bounding box center [125, 191] width 98 height 15
type input "*******"
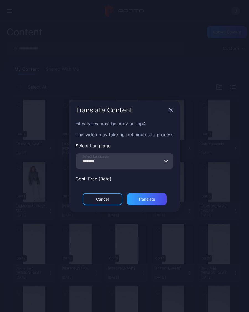
click at [156, 201] on div "Translate" at bounding box center [147, 199] width 40 height 12
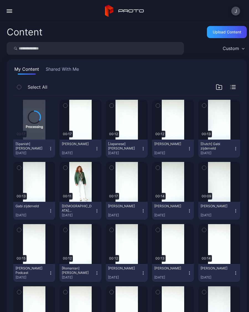
click at [225, 33] on div "Upload Content" at bounding box center [226, 32] width 28 height 4
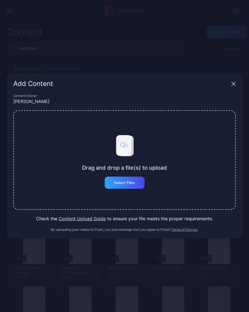
click at [126, 184] on div "Select Files" at bounding box center [124, 183] width 21 height 4
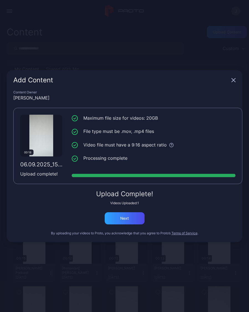
click at [130, 218] on div "Next" at bounding box center [125, 218] width 40 height 12
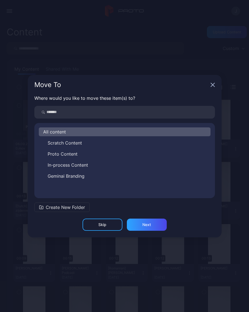
click at [213, 85] on icon "button" at bounding box center [212, 85] width 4 height 4
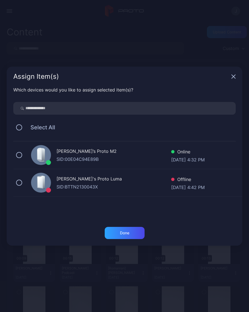
click at [235, 78] on icon "button" at bounding box center [233, 77] width 4 height 4
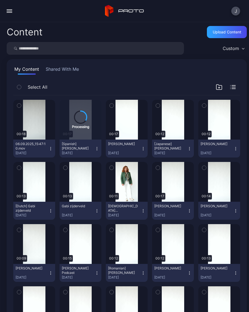
click at [50, 149] on icon "button" at bounding box center [50, 149] width 4 height 4
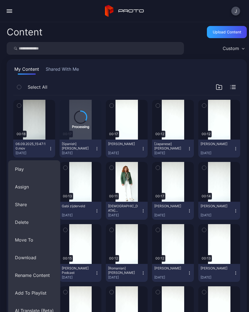
click at [45, 275] on button "Rename Content" at bounding box center [34, 276] width 52 height 18
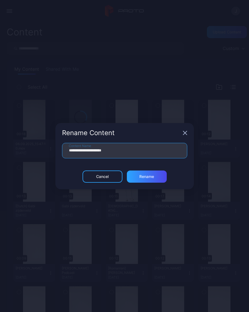
click at [129, 152] on input "**********" at bounding box center [124, 150] width 125 height 15
type input "**"
type input "***"
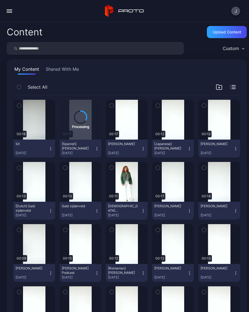
click at [78, 281] on button "Wendy Podcast Sep 6, 2025" at bounding box center [80, 273] width 42 height 18
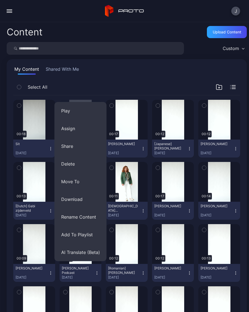
click at [35, 139] on div "Preview" at bounding box center [34, 120] width 42 height 40
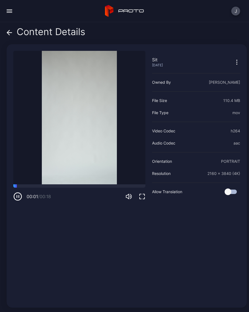
click at [14, 34] on div "Content Details" at bounding box center [46, 33] width 79 height 13
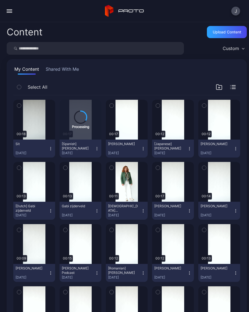
click at [53, 150] on button "Sit Sep 6, 2025" at bounding box center [34, 149] width 42 height 18
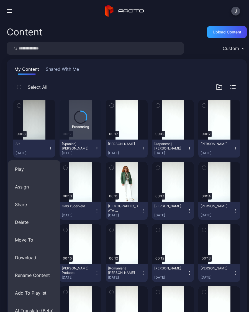
click at [49, 275] on button "Rename Content" at bounding box center [34, 276] width 52 height 18
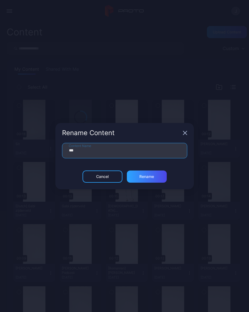
click at [87, 152] on input "***" at bounding box center [124, 150] width 125 height 15
type input "**********"
click at [152, 177] on div "Rename" at bounding box center [146, 177] width 15 height 4
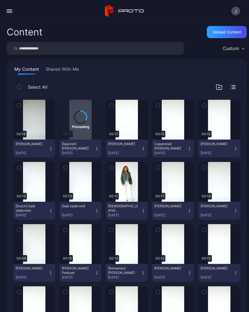
click at [234, 33] on div "Upload Content" at bounding box center [226, 32] width 28 height 4
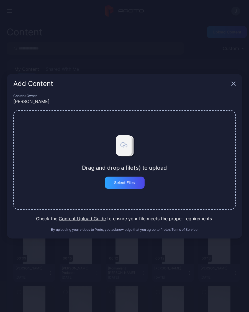
click at [130, 182] on div "Select Files" at bounding box center [124, 183] width 21 height 4
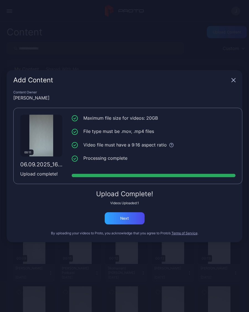
click at [129, 219] on div "Next" at bounding box center [125, 218] width 40 height 12
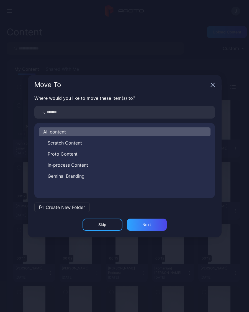
click at [213, 87] on icon "button" at bounding box center [212, 85] width 4 height 4
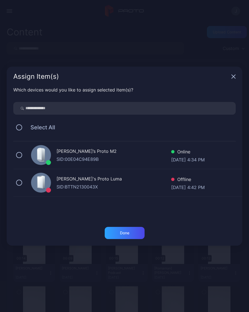
click at [234, 79] on icon "button" at bounding box center [233, 76] width 4 height 4
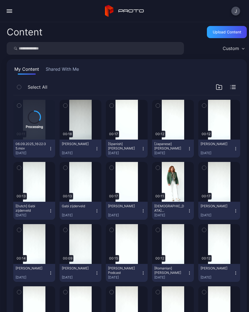
click at [234, 32] on div "Upload Content" at bounding box center [226, 32] width 28 height 4
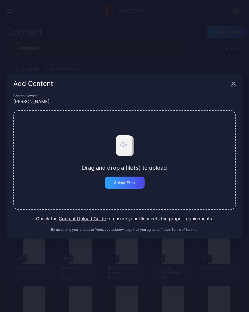
click at [132, 187] on div "Select Files" at bounding box center [125, 183] width 40 height 12
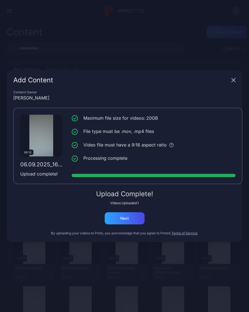
click at [141, 220] on div "Next" at bounding box center [125, 218] width 40 height 12
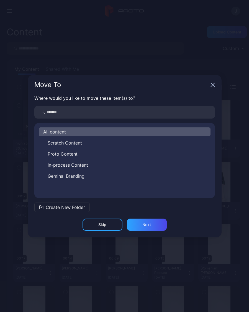
click at [213, 87] on icon "button" at bounding box center [212, 85] width 4 height 4
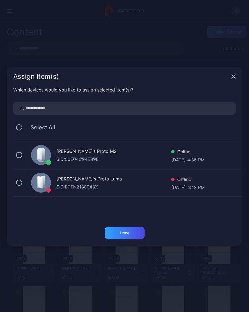
click at [238, 75] on div "Assign Item(s)" at bounding box center [124, 77] width 235 height 20
click at [234, 77] on icon "button" at bounding box center [233, 77] width 4 height 4
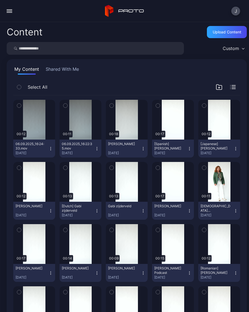
click at [85, 25] on div "Content Upload Content Custom My Content Shared With Me Select All Preview 00:1…" at bounding box center [124, 167] width 249 height 290
click at [0, 0] on div "Preview" at bounding box center [0, 0] width 0 height 0
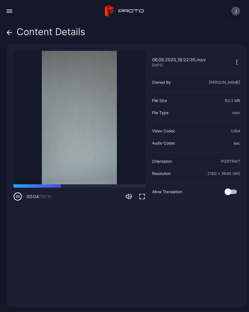
click at [12, 33] on icon at bounding box center [10, 33] width 6 height 6
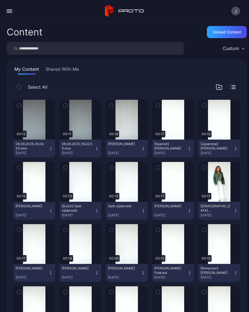
click at [99, 150] on button "06.09.2025_16:22:35.mov Sep 6, 2025" at bounding box center [80, 149] width 42 height 18
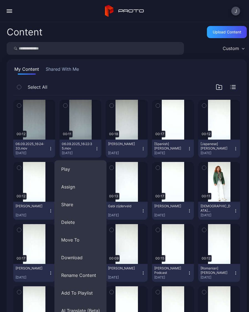
click at [95, 276] on button "Rename Content" at bounding box center [80, 276] width 52 height 18
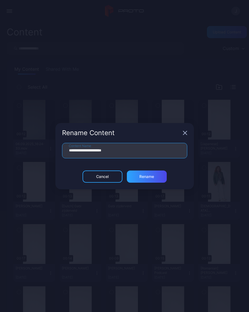
click at [126, 153] on input "**********" at bounding box center [124, 150] width 125 height 15
type input "**"
type input "**********"
click at [155, 179] on div "Rename" at bounding box center [147, 177] width 40 height 12
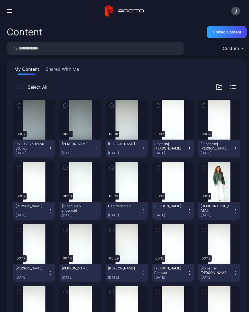
click at [98, 150] on icon "button" at bounding box center [97, 149] width 4 height 4
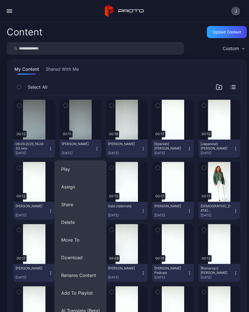
click at [92, 312] on button "AI Translate (Beta)" at bounding box center [80, 311] width 52 height 18
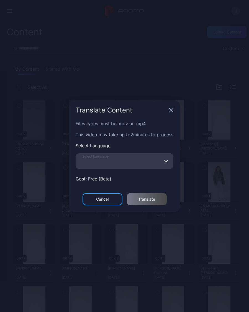
click at [109, 166] on input "Select Language" at bounding box center [125, 160] width 98 height 15
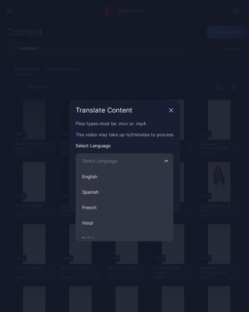
click at [99, 195] on button "Spanish" at bounding box center [125, 191] width 98 height 15
type input "*******"
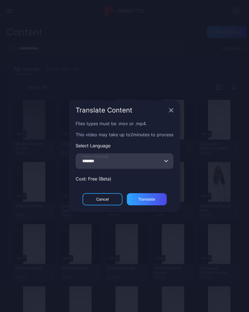
click at [157, 202] on div "Translate" at bounding box center [147, 199] width 40 height 12
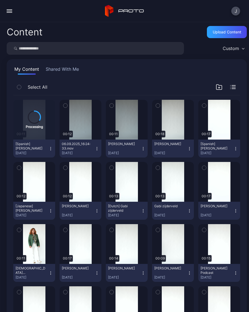
click at [98, 149] on icon "button" at bounding box center [97, 149] width 4 height 4
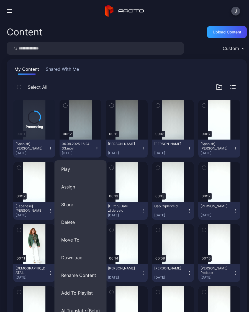
click at [93, 279] on button "Rename Content" at bounding box center [80, 276] width 52 height 18
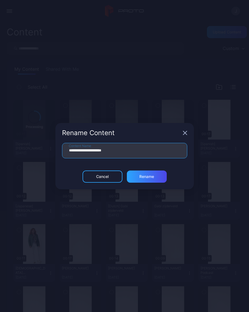
click at [127, 150] on input "**********" at bounding box center [124, 150] width 125 height 15
type input "**"
type input "**********"
click at [150, 177] on div "Rename" at bounding box center [146, 177] width 15 height 4
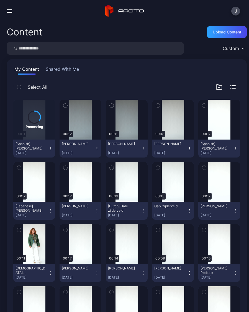
click at [96, 150] on icon "button" at bounding box center [97, 149] width 4 height 4
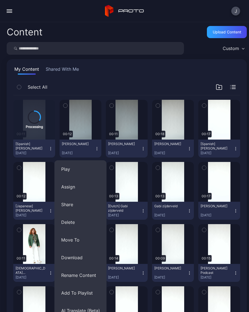
click at [85, 311] on button "AI Translate (Beta)" at bounding box center [80, 311] width 52 height 18
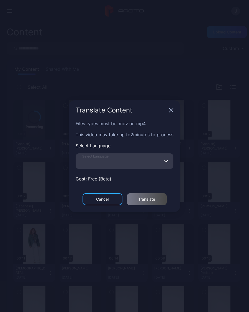
click at [135, 164] on input "Select Language" at bounding box center [125, 160] width 98 height 15
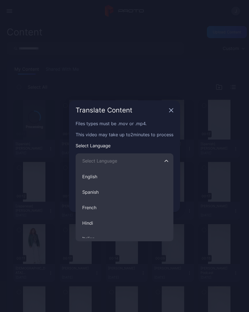
click at [98, 193] on button "Spanish" at bounding box center [125, 191] width 98 height 15
type input "*******"
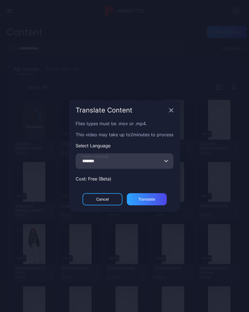
click at [153, 202] on div "Translate" at bounding box center [147, 199] width 40 height 12
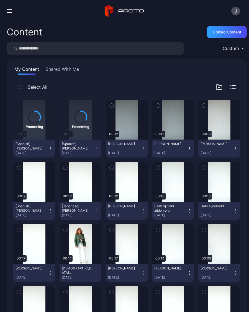
click at [231, 33] on div "Upload Content" at bounding box center [226, 32] width 28 height 4
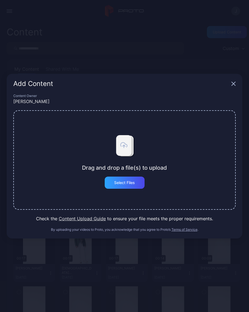
click at [132, 186] on div "Select Files" at bounding box center [125, 183] width 40 height 12
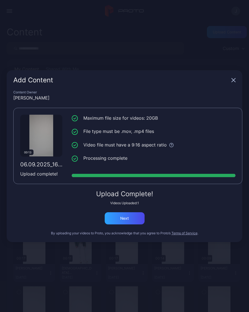
click at [129, 218] on div "Next" at bounding box center [125, 218] width 40 height 12
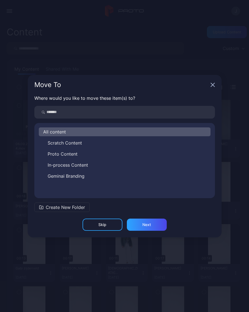
click at [211, 86] on icon "button" at bounding box center [212, 85] width 4 height 4
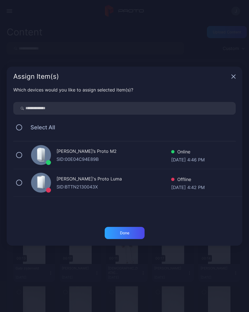
click at [234, 79] on icon "button" at bounding box center [233, 76] width 4 height 4
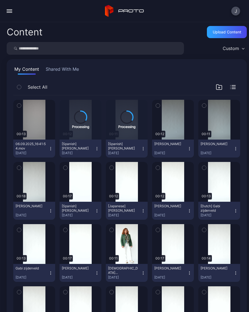
click at [48, 152] on div "[DATE]" at bounding box center [31, 153] width 33 height 4
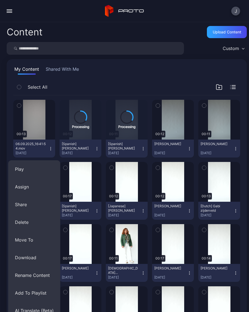
click at [32, 280] on button "Rename Content" at bounding box center [34, 276] width 52 height 18
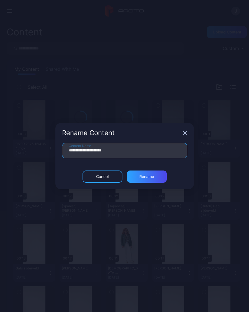
click at [125, 154] on input "**********" at bounding box center [124, 150] width 125 height 15
type input "**"
type input "**********"
click at [149, 177] on div "Rename" at bounding box center [146, 177] width 15 height 4
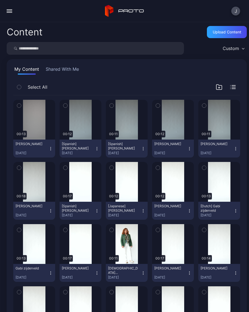
click at [226, 35] on div "Upload Content" at bounding box center [227, 32] width 40 height 12
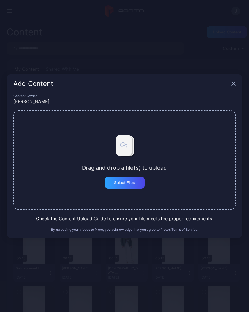
click at [137, 186] on div "Select Files" at bounding box center [125, 183] width 40 height 12
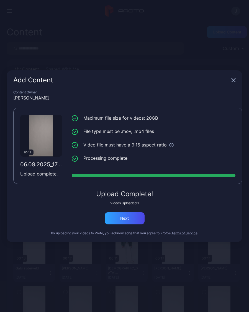
click at [139, 211] on div "Upload Complete! Videos Uploaded: 1 Next" at bounding box center [124, 208] width 222 height 34
click at [139, 220] on div "Next" at bounding box center [125, 218] width 40 height 12
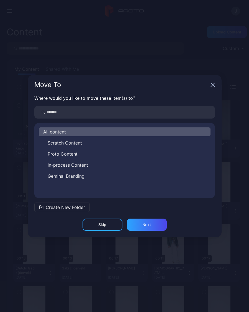
click at [220, 81] on div "Move To" at bounding box center [125, 85] width 194 height 20
click at [214, 85] on icon "button" at bounding box center [212, 85] width 4 height 4
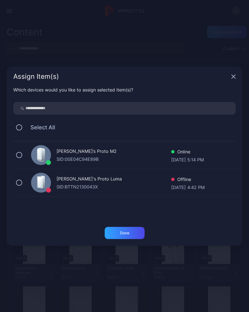
click at [235, 76] on icon "button" at bounding box center [233, 77] width 4 height 4
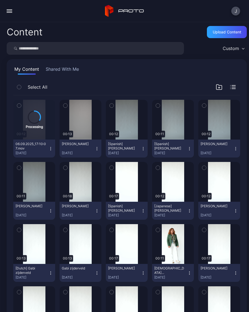
click at [235, 33] on div "Upload Content" at bounding box center [226, 32] width 28 height 4
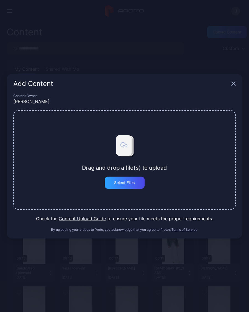
click at [135, 183] on div "Select Files" at bounding box center [124, 183] width 21 height 4
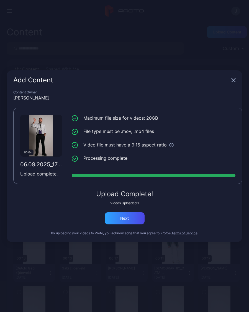
click at [139, 215] on div "Next" at bounding box center [125, 218] width 40 height 12
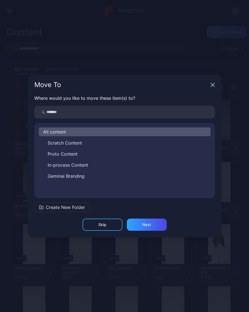
click at [219, 79] on div "Move To" at bounding box center [125, 85] width 194 height 20
click at [214, 85] on icon "button" at bounding box center [212, 85] width 4 height 4
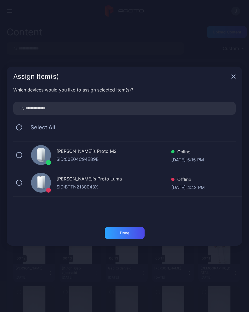
click at [235, 76] on icon "button" at bounding box center [233, 76] width 4 height 4
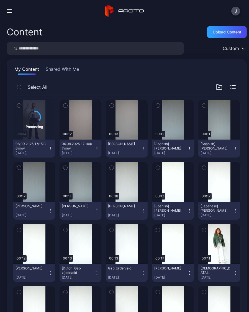
click at [101, 149] on button "06.09.2025_17:10:07.mov [DATE]" at bounding box center [80, 149] width 42 height 18
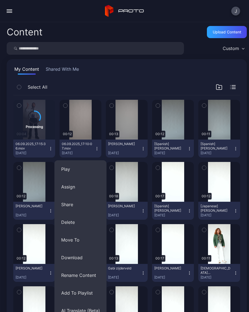
click at [99, 277] on button "Rename Content" at bounding box center [80, 276] width 52 height 18
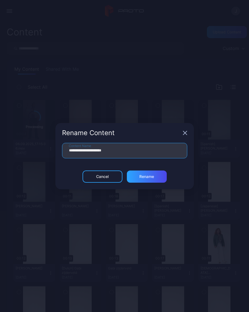
click at [154, 153] on input "**********" at bounding box center [124, 150] width 125 height 15
type input "**"
type input "**********"
click at [160, 178] on div "Rename" at bounding box center [147, 177] width 40 height 12
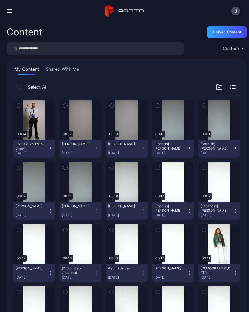
click at [99, 149] on button "[PERSON_NAME] [DATE]" at bounding box center [80, 149] width 42 height 18
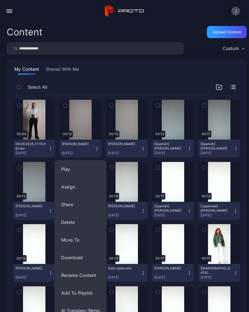
click at [92, 308] on button "AI Translate (Beta)" at bounding box center [80, 311] width 52 height 18
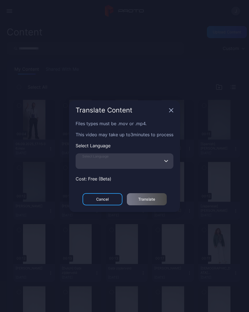
click at [126, 164] on input "Select Language" at bounding box center [125, 160] width 98 height 15
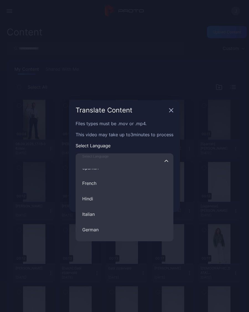
scroll to position [25, 0]
click at [105, 213] on button "Italian" at bounding box center [125, 213] width 98 height 15
type input "*******"
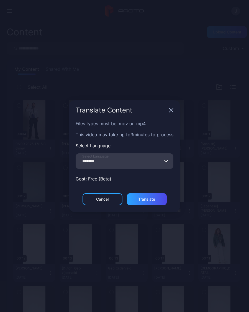
click at [155, 202] on div "Translate" at bounding box center [146, 199] width 17 height 4
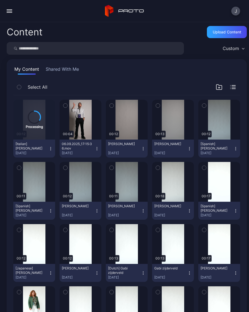
click at [232, 34] on div "Upload Content" at bounding box center [226, 32] width 28 height 4
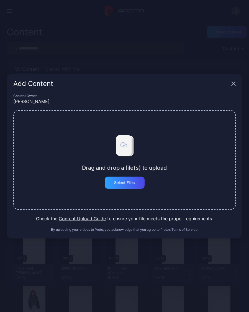
click at [136, 185] on div "Select Files" at bounding box center [125, 183] width 40 height 12
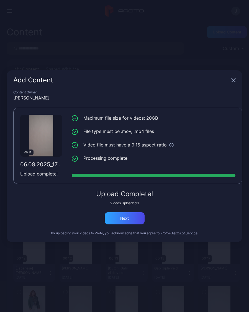
click at [134, 224] on div "Next" at bounding box center [125, 218] width 40 height 12
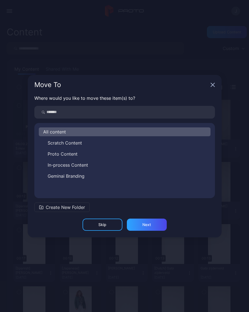
click at [214, 83] on icon "button" at bounding box center [212, 85] width 4 height 4
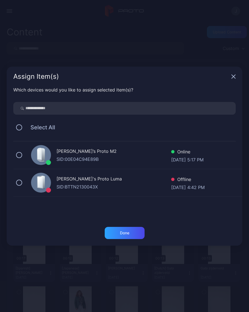
click at [233, 77] on icon "button" at bounding box center [233, 77] width 4 height 4
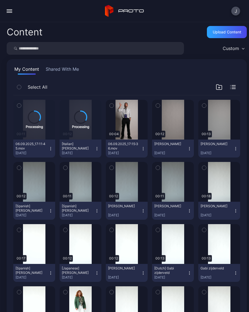
click at [129, 128] on div "Preview" at bounding box center [127, 120] width 42 height 40
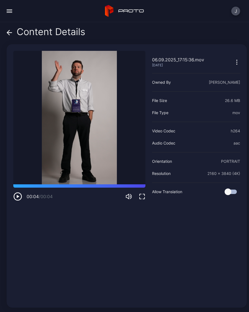
click at [10, 34] on icon at bounding box center [10, 33] width 6 height 6
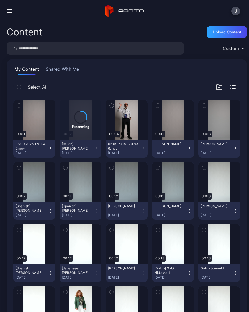
click at [0, 0] on div "Preview" at bounding box center [0, 0] width 0 height 0
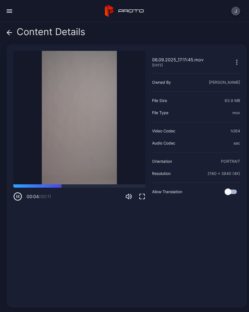
click at [11, 34] on icon at bounding box center [10, 33] width 6 height 6
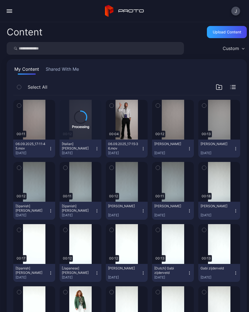
click at [54, 150] on button "06.09.2025_17:11:45.mov Sep 6, 2025" at bounding box center [34, 149] width 42 height 18
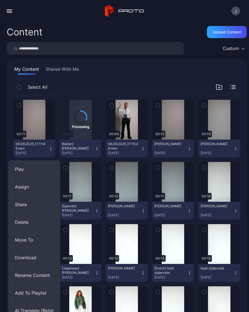
click at [44, 278] on button "Rename Content" at bounding box center [34, 276] width 52 height 18
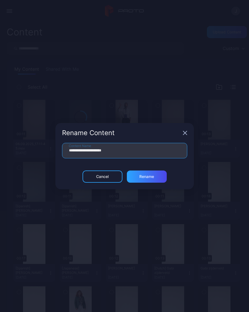
click at [134, 157] on input "**********" at bounding box center [124, 150] width 125 height 15
type input "**"
type input "*********"
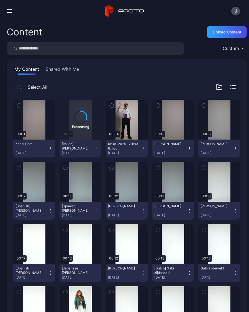
click at [52, 152] on button "Kandi Gom Sep 6, 2025" at bounding box center [34, 149] width 42 height 18
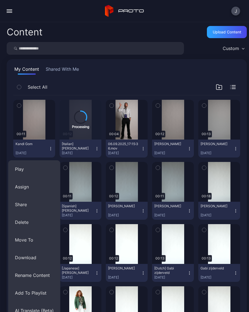
click at [41, 272] on button "Rename Content" at bounding box center [34, 276] width 52 height 18
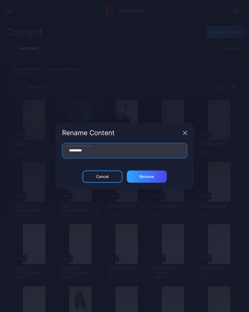
click at [108, 152] on input "*********" at bounding box center [124, 150] width 125 height 15
type input "**********"
click at [155, 178] on div "Rename" at bounding box center [147, 177] width 40 height 12
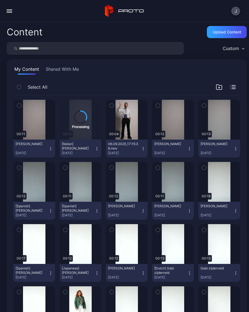
click at [241, 32] on div "Upload Content" at bounding box center [226, 32] width 28 height 4
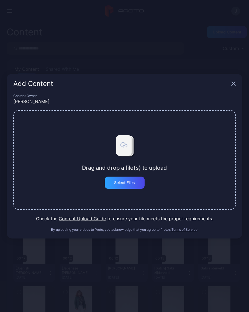
click at [135, 181] on div "Select Files" at bounding box center [125, 183] width 40 height 12
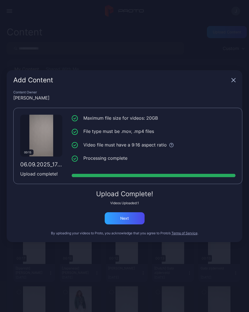
click at [133, 218] on div "Next" at bounding box center [125, 218] width 40 height 12
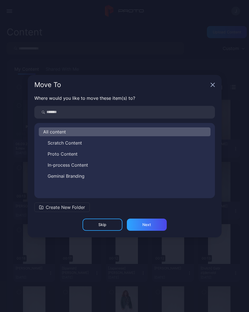
click at [211, 85] on icon "button" at bounding box center [212, 85] width 4 height 4
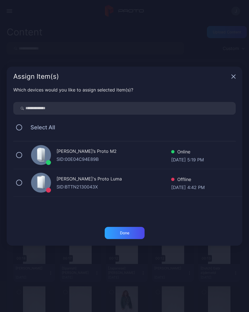
click at [236, 73] on div "Assign Item(s)" at bounding box center [124, 77] width 235 height 20
click at [233, 78] on icon "button" at bounding box center [233, 76] width 4 height 4
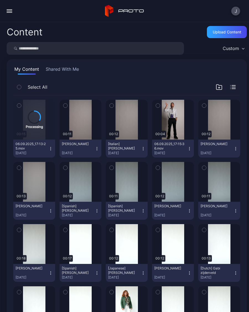
click at [101, 149] on button "[PERSON_NAME] [DATE]" at bounding box center [80, 149] width 42 height 18
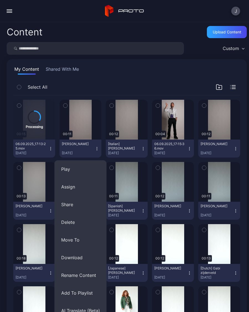
click at [87, 312] on button "AI Translate (Beta)" at bounding box center [80, 311] width 52 height 18
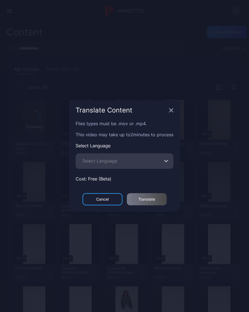
click at [110, 162] on span "Select Language" at bounding box center [99, 161] width 35 height 7
click at [110, 162] on input "Select Language" at bounding box center [125, 160] width 98 height 15
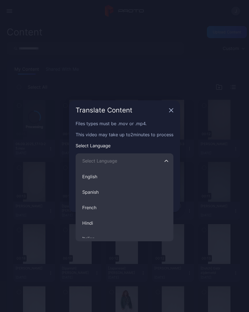
click at [103, 197] on button "Spanish" at bounding box center [125, 191] width 98 height 15
type input "*******"
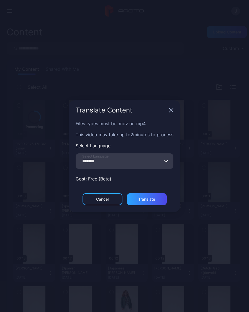
click at [153, 204] on div "Translate" at bounding box center [147, 199] width 40 height 12
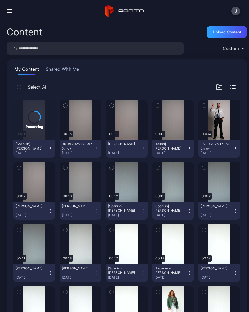
click at [101, 150] on button "06.09.2025_17:13:25.mov [DATE]" at bounding box center [80, 149] width 42 height 18
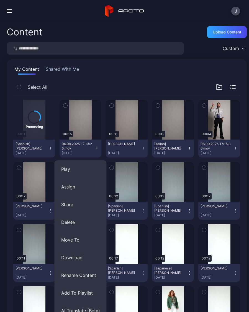
click at [97, 274] on button "Rename Content" at bounding box center [80, 276] width 52 height 18
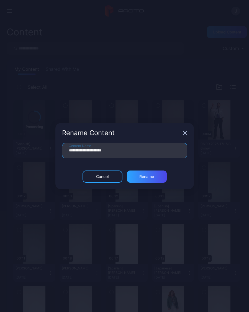
click at [136, 150] on input "**********" at bounding box center [124, 150] width 125 height 15
type input "**"
type input "**********"
click at [158, 178] on div "Rename" at bounding box center [147, 177] width 40 height 12
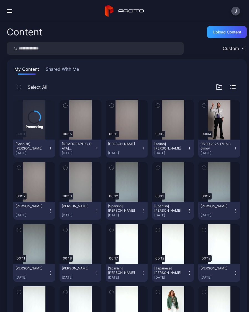
click at [97, 152] on button "[DEMOGRAPHIC_DATA][PERSON_NAME] [DATE]" at bounding box center [80, 149] width 42 height 18
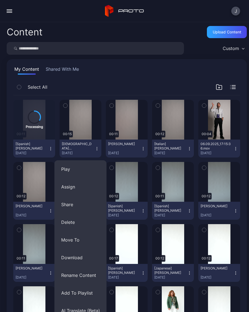
click at [86, 311] on button "AI Translate (Beta)" at bounding box center [80, 311] width 52 height 18
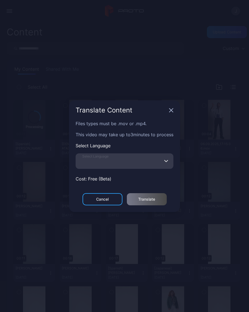
click at [124, 162] on input "Select Language" at bounding box center [125, 160] width 98 height 15
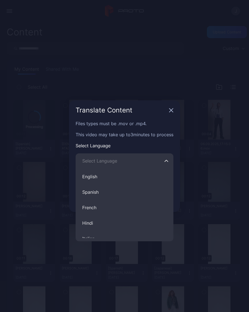
click at [104, 197] on button "Spanish" at bounding box center [125, 191] width 98 height 15
type input "*******"
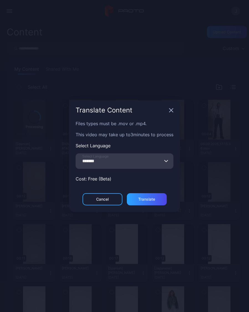
click at [153, 203] on div "Translate" at bounding box center [147, 199] width 40 height 12
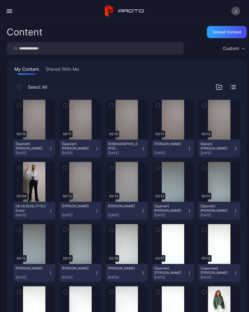
click at [218, 36] on div "Upload Content" at bounding box center [227, 32] width 40 height 12
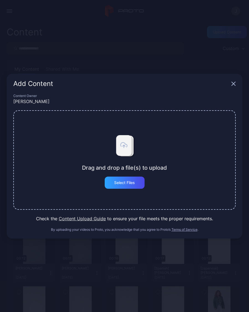
click at [140, 185] on div "Select Files" at bounding box center [125, 183] width 40 height 12
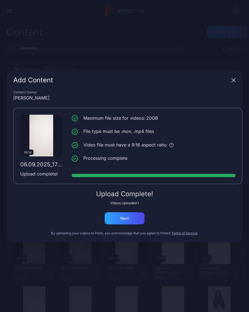
click at [135, 217] on div "Next" at bounding box center [125, 218] width 40 height 12
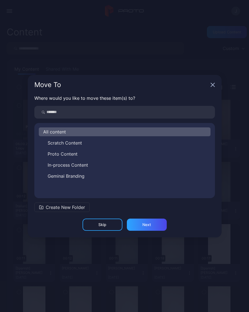
click at [214, 84] on icon "button" at bounding box center [212, 85] width 4 height 4
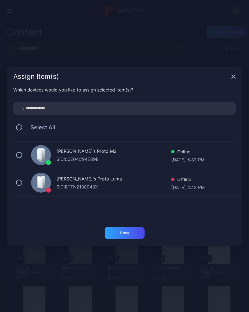
click at [233, 78] on icon "button" at bounding box center [233, 76] width 4 height 4
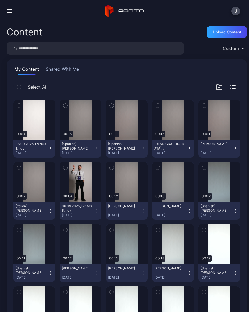
click at [52, 150] on icon "button" at bounding box center [50, 149] width 4 height 4
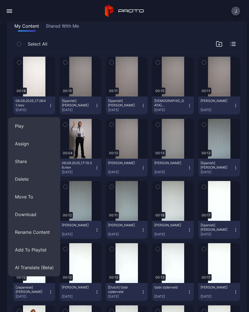
scroll to position [44, 0]
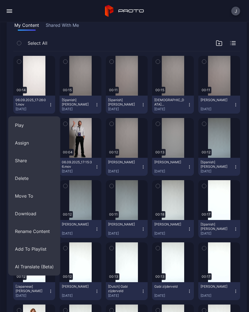
click at [49, 233] on button "Rename Content" at bounding box center [34, 232] width 52 height 18
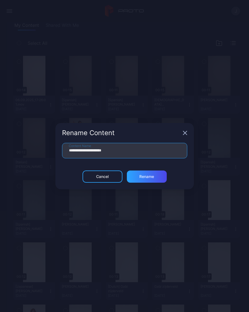
click at [129, 154] on input "**********" at bounding box center [124, 150] width 125 height 15
type input "**"
type input "**********"
click at [155, 178] on div "Rename" at bounding box center [147, 177] width 40 height 12
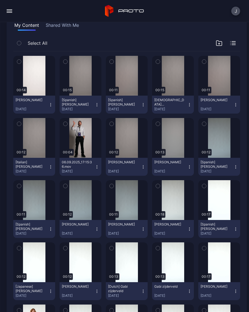
click at [53, 105] on icon "button" at bounding box center [50, 105] width 4 height 4
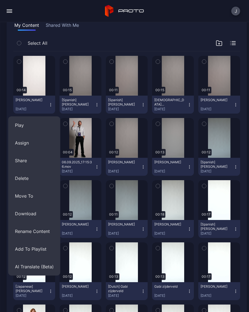
click at [45, 269] on button "AI Translate (Beta)" at bounding box center [34, 267] width 52 height 18
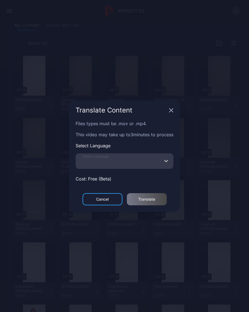
click at [106, 157] on input "Select Language" at bounding box center [125, 160] width 98 height 15
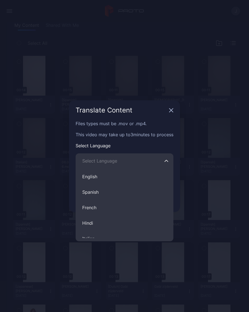
click at [100, 196] on button "Spanish" at bounding box center [125, 191] width 98 height 15
type input "*******"
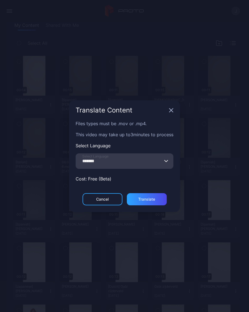
click at [158, 201] on div "Translate" at bounding box center [147, 199] width 40 height 12
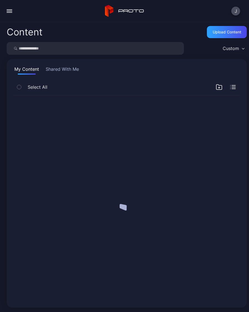
scroll to position [0, 0]
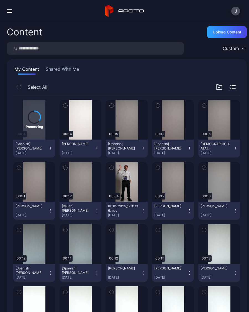
click at [100, 152] on button "Linette Gomez Sep 6, 2025" at bounding box center [80, 149] width 42 height 18
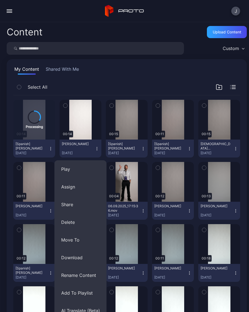
click at [86, 309] on button "AI Translate (Beta)" at bounding box center [80, 311] width 52 height 18
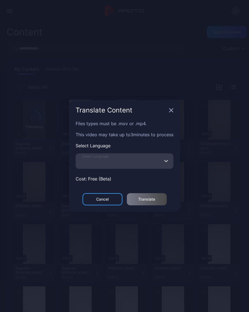
click at [116, 165] on input "Select Language" at bounding box center [125, 160] width 98 height 15
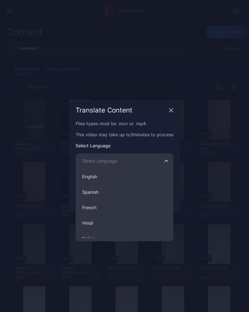
click at [101, 209] on button "French" at bounding box center [125, 207] width 98 height 15
type input "******"
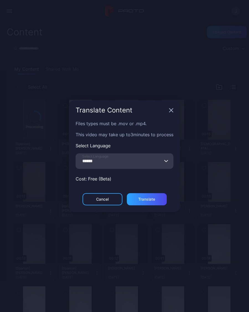
click at [157, 200] on div "Translate" at bounding box center [147, 199] width 40 height 12
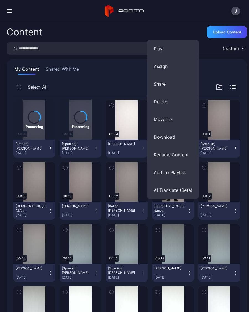
click at [67, 12] on div "J" at bounding box center [124, 11] width 249 height 22
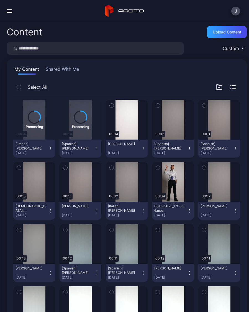
click at [8, 16] on button "button" at bounding box center [9, 11] width 11 height 11
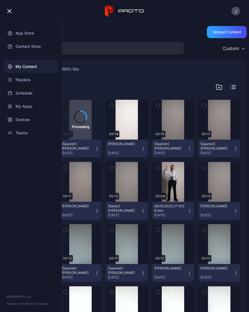
click at [35, 115] on div "Devices" at bounding box center [30, 119] width 55 height 13
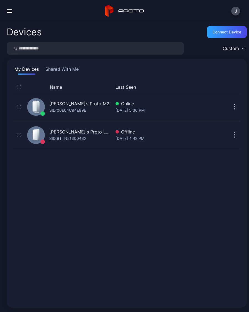
click at [86, 109] on div "SID: 00E04C94E89B" at bounding box center [67, 110] width 37 height 7
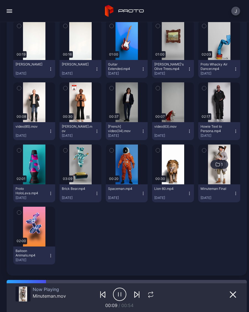
scroll to position [927, 0]
click at [192, 195] on button "Lion 60.mp4 Nov 13, 2024" at bounding box center [173, 193] width 42 height 18
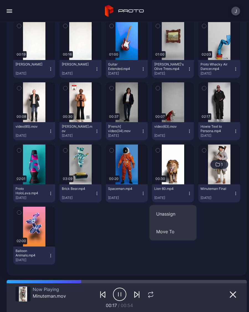
click at [13, 9] on button "button" at bounding box center [9, 11] width 11 height 11
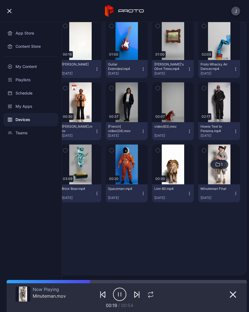
click at [33, 63] on div "My Content" at bounding box center [30, 66] width 55 height 13
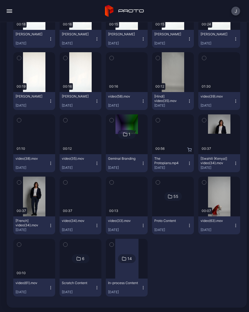
scroll to position [1168, 0]
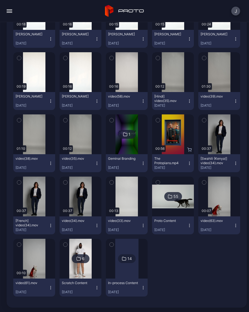
click at [163, 207] on img at bounding box center [173, 197] width 42 height 24
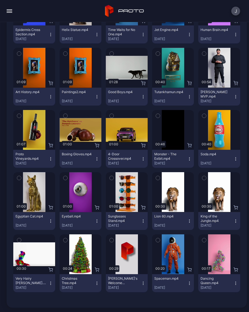
scroll to position [474, 0]
click at [236, 221] on icon "button" at bounding box center [235, 221] width 4 height 4
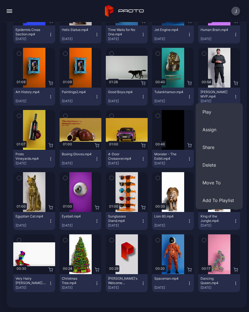
click at [215, 130] on button "Assign" at bounding box center [219, 130] width 47 height 18
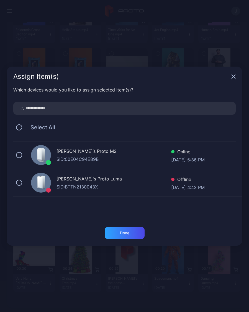
click at [21, 153] on button at bounding box center [19, 155] width 6 height 6
click at [129, 232] on div "Done" at bounding box center [124, 233] width 9 height 4
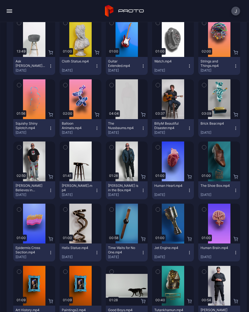
scroll to position [256, 0]
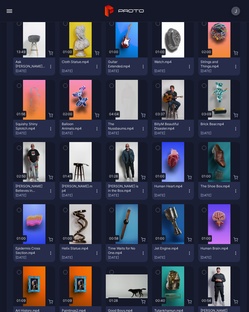
click at [98, 128] on icon "button" at bounding box center [97, 129] width 4 height 4
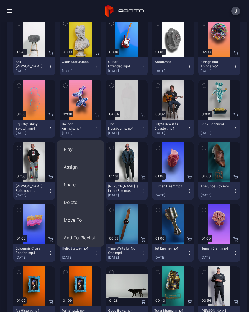
click at [82, 168] on button "Assign" at bounding box center [80, 167] width 47 height 18
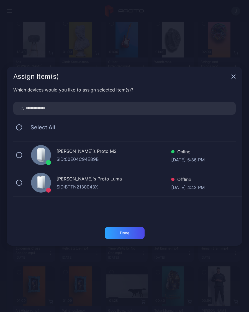
click at [22, 155] on button at bounding box center [19, 155] width 6 height 6
click at [134, 234] on div "Done" at bounding box center [125, 233] width 40 height 12
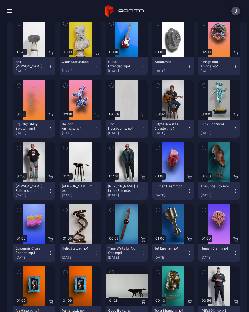
click at [220, 94] on div "Preview" at bounding box center [219, 100] width 42 height 40
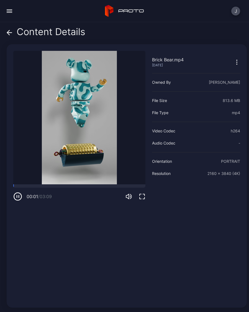
click at [12, 33] on icon at bounding box center [10, 33] width 6 height 6
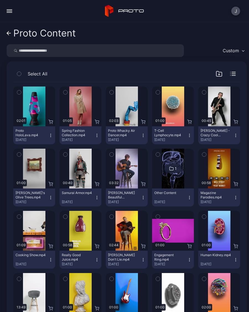
scroll to position [256, 0]
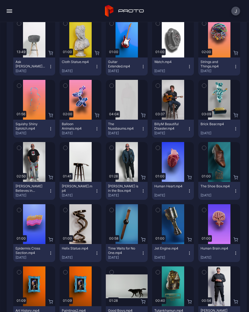
click at [238, 131] on button "Brick Bear.mp4 Nov 13, 2024" at bounding box center [219, 129] width 42 height 18
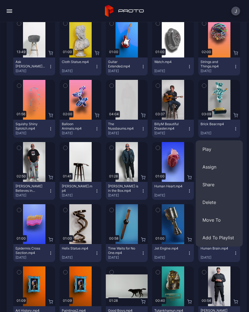
click at [215, 169] on button "Assign" at bounding box center [219, 167] width 47 height 18
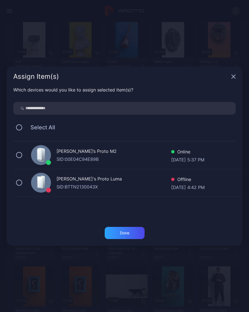
click at [17, 156] on button at bounding box center [19, 155] width 6 height 6
click at [137, 231] on div "Done" at bounding box center [125, 233] width 40 height 12
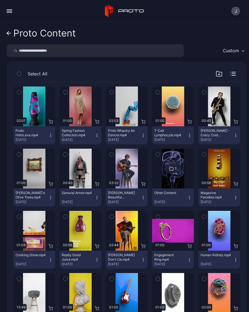
scroll to position [0, 0]
click at [13, 32] on link "Proto Content" at bounding box center [41, 33] width 69 height 13
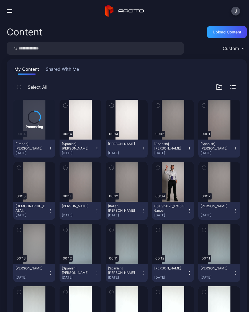
click at [238, 210] on button "[PERSON_NAME] [DATE]" at bounding box center [219, 211] width 42 height 18
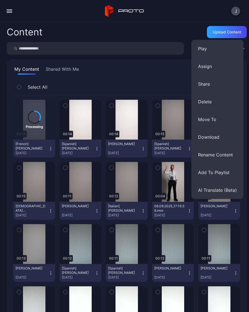
click at [210, 68] on button "Assign" at bounding box center [217, 67] width 52 height 18
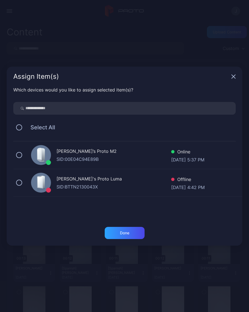
click at [233, 75] on icon "button" at bounding box center [233, 76] width 4 height 4
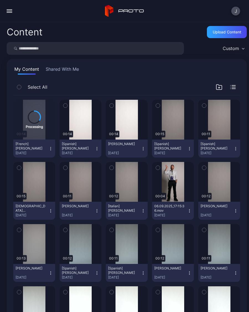
click at [205, 168] on icon "button" at bounding box center [204, 168] width 4 height 6
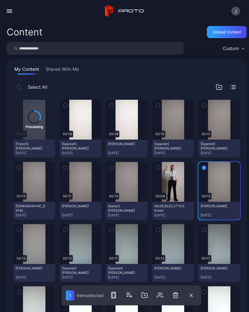
click at [113, 168] on icon "button" at bounding box center [112, 168] width 4 height 6
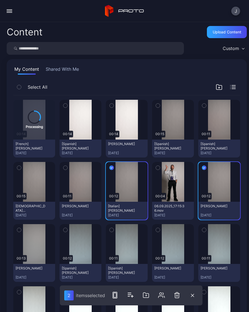
click at [68, 169] on button "button" at bounding box center [65, 168] width 12 height 12
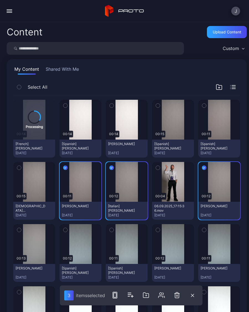
click at [23, 168] on button "button" at bounding box center [19, 168] width 12 height 12
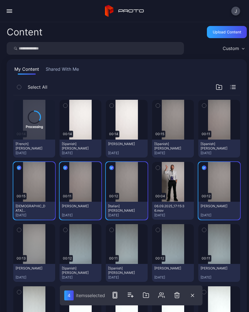
click at [205, 107] on icon "button" at bounding box center [204, 106] width 4 height 6
click at [158, 107] on icon "button" at bounding box center [158, 106] width 4 height 6
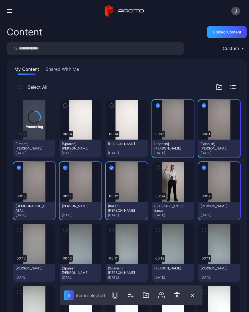
click at [114, 108] on button "button" at bounding box center [112, 106] width 12 height 12
click at [74, 107] on div "Preview" at bounding box center [80, 120] width 42 height 40
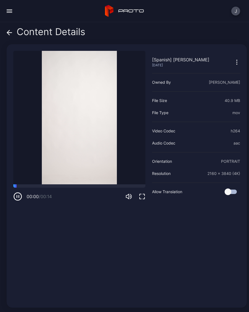
click at [11, 36] on span at bounding box center [10, 32] width 6 height 11
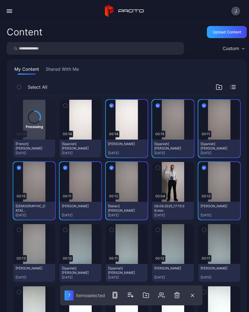
click at [69, 107] on button "button" at bounding box center [65, 106] width 12 height 12
click at [119, 292] on button "button" at bounding box center [114, 295] width 11 height 11
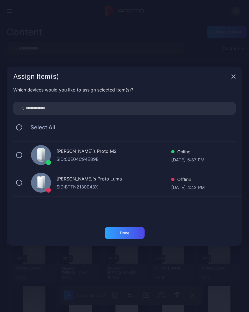
click at [21, 153] on button at bounding box center [19, 155] width 6 height 6
click at [135, 234] on div "Done" at bounding box center [125, 233] width 40 height 12
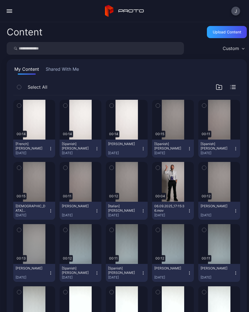
click at [53, 150] on icon "button" at bounding box center [50, 149] width 4 height 4
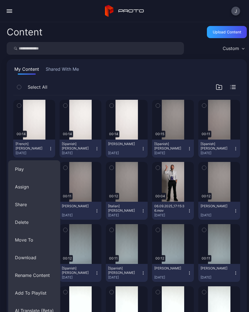
click at [31, 188] on button "Assign" at bounding box center [34, 187] width 52 height 18
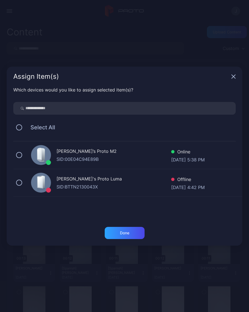
click at [22, 156] on button at bounding box center [19, 155] width 6 height 6
click at [130, 233] on div "Done" at bounding box center [125, 233] width 40 height 12
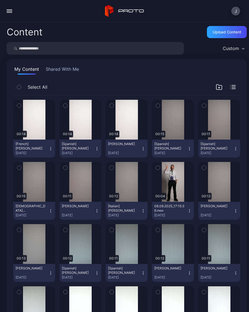
click at [133, 233] on div "Preview" at bounding box center [127, 244] width 42 height 40
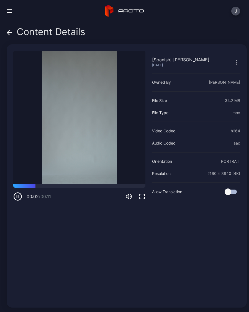
click at [10, 33] on icon at bounding box center [9, 33] width 5 height 0
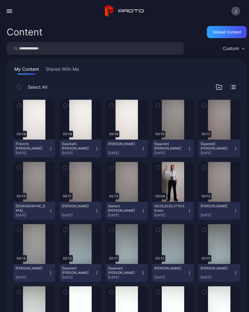
click at [52, 151] on button "[French] Linette Gomez Sep 6, 2025" at bounding box center [34, 149] width 42 height 18
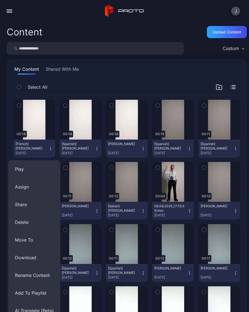
click at [31, 187] on button "Assign" at bounding box center [34, 187] width 52 height 18
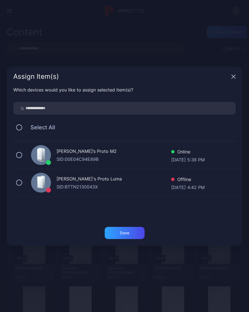
click at [21, 154] on button at bounding box center [19, 155] width 6 height 6
click at [130, 233] on div "Done" at bounding box center [125, 233] width 40 height 12
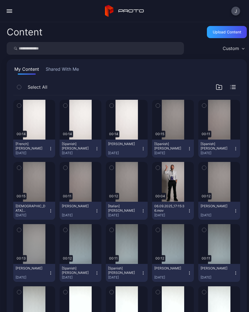
click at [228, 34] on div "Upload Content" at bounding box center [226, 32] width 28 height 4
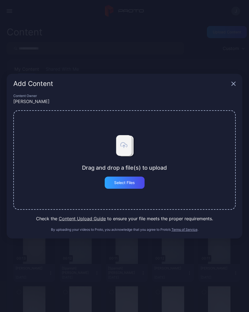
click at [131, 186] on div "Select Files" at bounding box center [125, 183] width 40 height 12
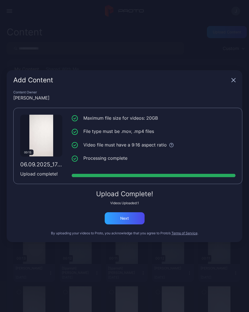
click at [130, 218] on div "Next" at bounding box center [125, 218] width 40 height 12
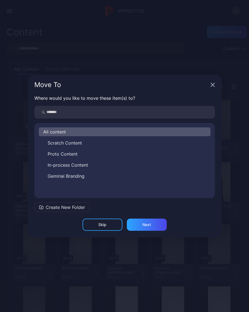
click at [151, 222] on div "Next" at bounding box center [147, 225] width 40 height 12
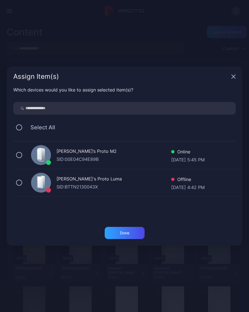
click at [233, 75] on icon "button" at bounding box center [233, 76] width 4 height 4
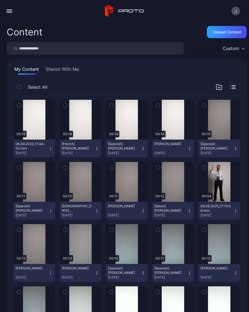
click at [0, 0] on div "Preview" at bounding box center [0, 0] width 0 height 0
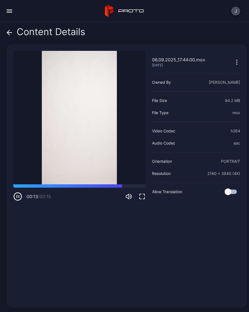
click at [10, 33] on icon at bounding box center [9, 33] width 5 height 0
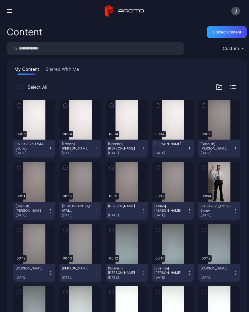
click at [53, 150] on icon "button" at bounding box center [50, 149] width 4 height 4
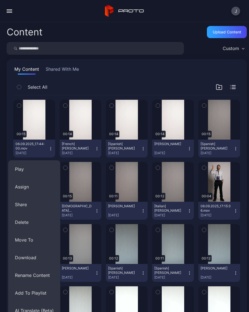
click at [49, 276] on button "Rename Content" at bounding box center [34, 276] width 52 height 18
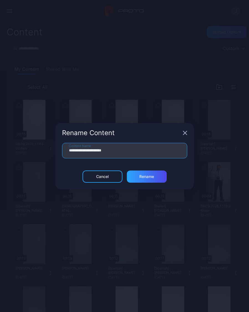
click at [128, 155] on input "**********" at bounding box center [124, 150] width 125 height 15
type input "**"
type input "**********"
click at [154, 180] on div "Rename" at bounding box center [147, 177] width 40 height 12
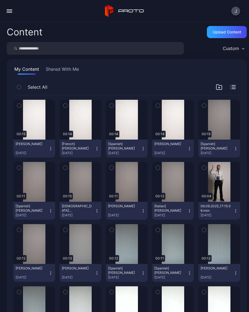
click at [228, 34] on div "Upload Content" at bounding box center [226, 32] width 28 height 4
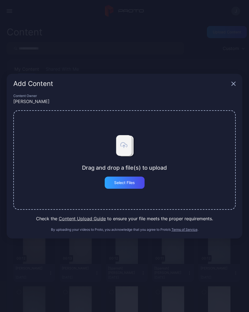
click at [131, 181] on div "Select Files" at bounding box center [124, 183] width 21 height 4
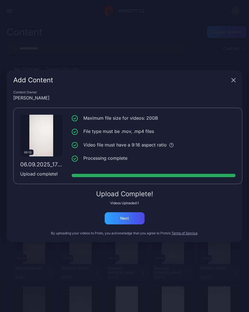
click at [127, 216] on div "Next" at bounding box center [124, 218] width 9 height 4
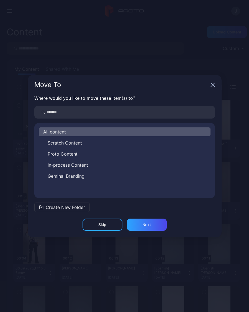
click at [212, 84] on icon "button" at bounding box center [212, 85] width 4 height 4
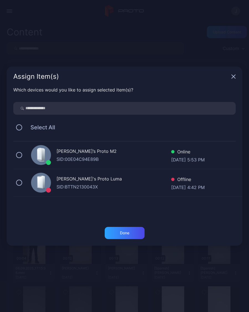
click at [229, 78] on div "Assign Item(s)" at bounding box center [124, 77] width 235 height 20
click at [233, 75] on icon "button" at bounding box center [233, 76] width 4 height 4
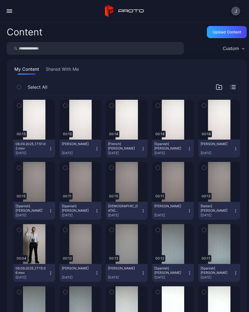
click at [226, 31] on div "Upload Content" at bounding box center [226, 32] width 28 height 4
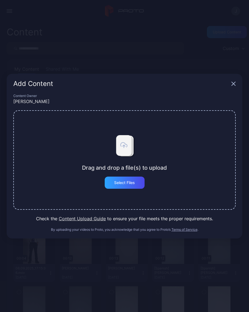
click at [127, 183] on div "Select Files" at bounding box center [124, 183] width 21 height 4
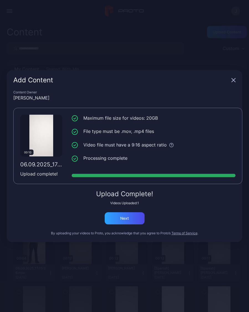
click at [138, 218] on div "Next" at bounding box center [125, 218] width 40 height 12
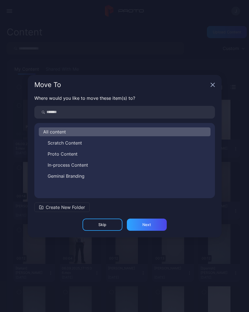
click at [211, 84] on icon "button" at bounding box center [212, 85] width 4 height 4
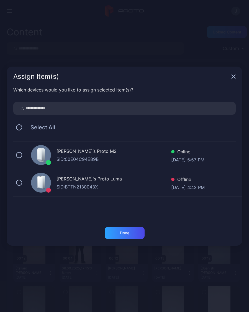
click at [234, 76] on icon "button" at bounding box center [233, 77] width 4 height 4
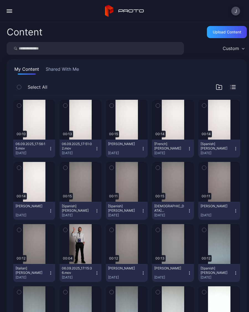
click at [0, 0] on div "Preview" at bounding box center [0, 0] width 0 height 0
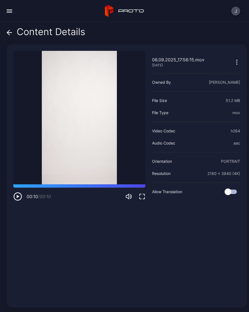
click at [22, 194] on icon "button" at bounding box center [17, 196] width 9 height 9
click at [9, 34] on icon at bounding box center [8, 32] width 2 height 5
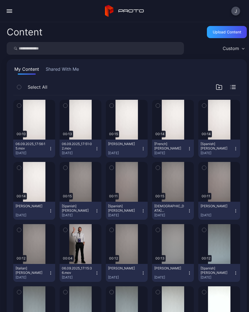
click at [53, 148] on button "06.09.2025_17:56:15.mov Sep 6, 2025" at bounding box center [34, 149] width 42 height 18
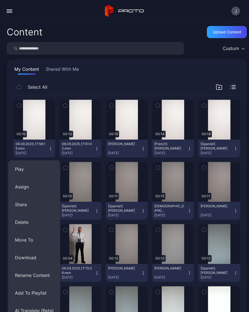
click at [46, 271] on button "Rename Content" at bounding box center [34, 276] width 52 height 18
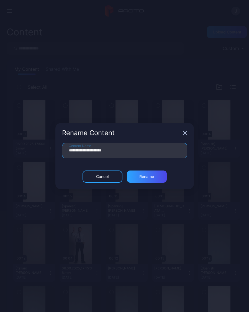
click at [129, 150] on input "**********" at bounding box center [124, 150] width 125 height 15
type input "**"
type input "**********"
click at [150, 179] on div "Rename" at bounding box center [147, 177] width 40 height 12
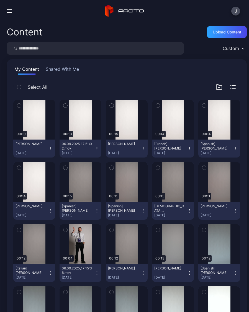
click at [50, 148] on icon "button" at bounding box center [50, 149] width 4 height 4
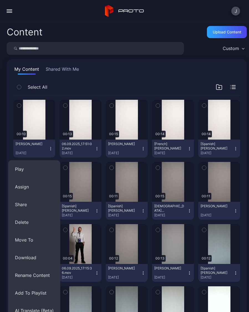
click at [38, 309] on button "AI Translate (Beta)" at bounding box center [34, 311] width 52 height 18
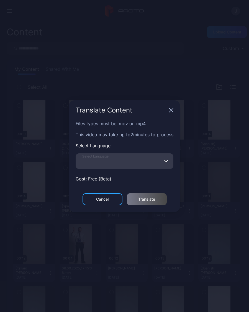
click at [155, 161] on input "Select Language" at bounding box center [125, 160] width 98 height 15
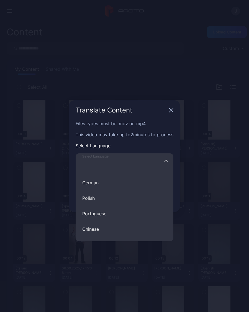
scroll to position [72, 0]
click at [97, 195] on button "Polish" at bounding box center [125, 196] width 98 height 15
type input "******"
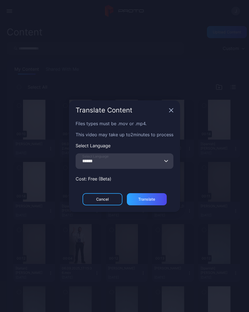
click at [156, 197] on div "Translate" at bounding box center [147, 199] width 40 height 12
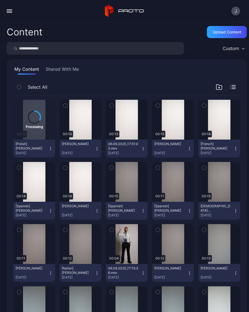
click at [100, 149] on button "Julie Heck Sep 6, 2025" at bounding box center [80, 149] width 42 height 18
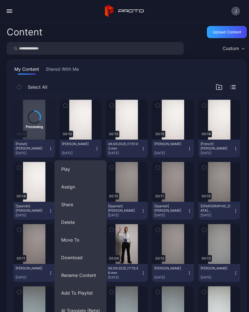
click at [90, 307] on button "AI Translate (Beta)" at bounding box center [80, 311] width 52 height 18
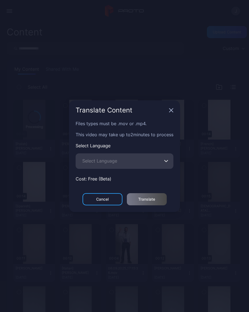
click at [114, 162] on span "Select Language" at bounding box center [99, 161] width 35 height 7
click at [114, 162] on input "Select Language" at bounding box center [125, 160] width 98 height 15
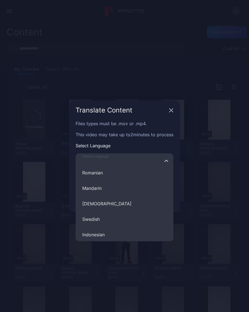
scroll to position [238, 0]
click at [104, 187] on button "Mandarin" at bounding box center [125, 186] width 98 height 15
type input "********"
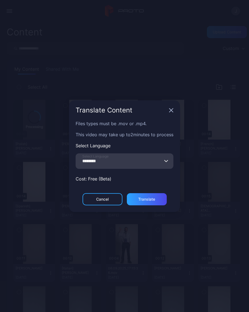
click at [154, 197] on div "Translate" at bounding box center [146, 199] width 17 height 4
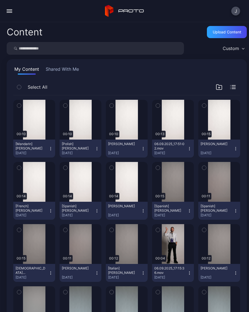
click at [11, 12] on div "button" at bounding box center [10, 12] width 6 height 1
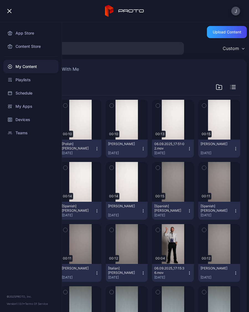
click at [237, 11] on button "J" at bounding box center [235, 11] width 9 height 9
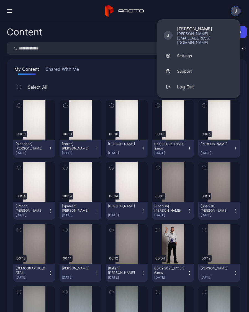
click at [194, 81] on button "Log Out" at bounding box center [198, 86] width 83 height 15
